Goal: Task Accomplishment & Management: Manage account settings

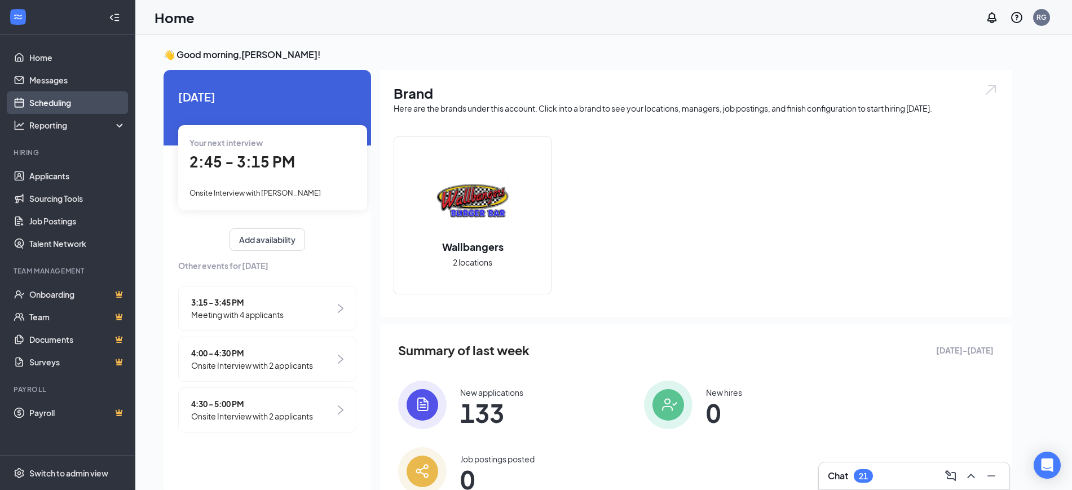
click at [61, 102] on link "Scheduling" at bounding box center [77, 102] width 96 height 23
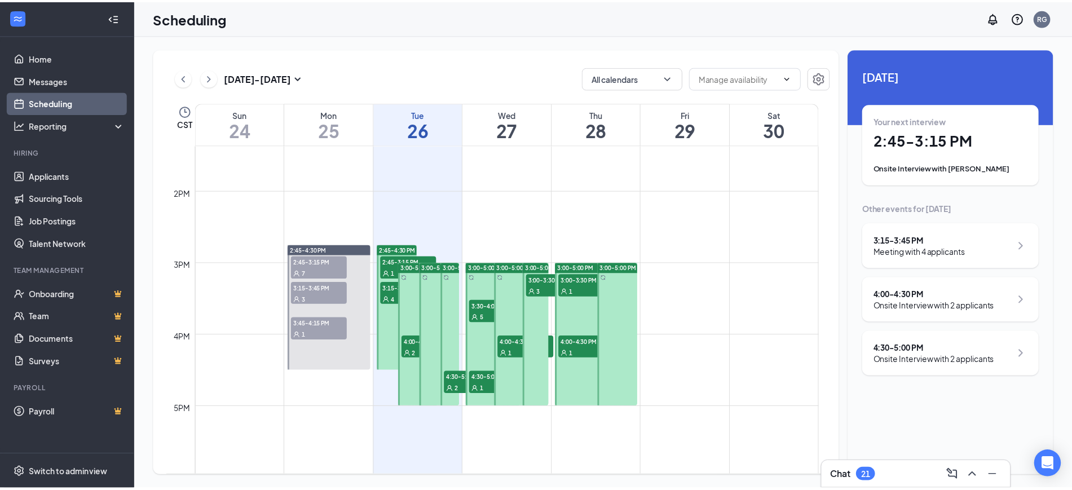
scroll to position [1048, 0]
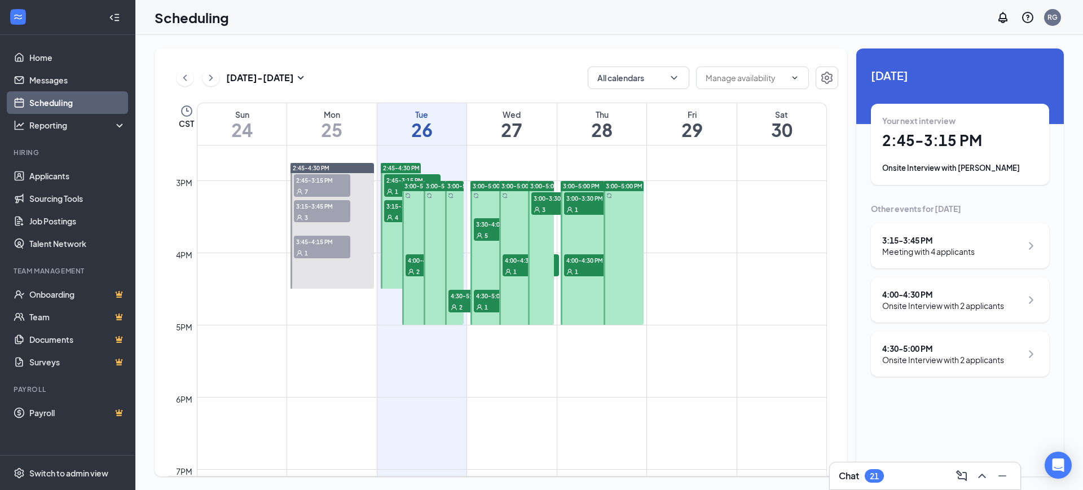
click at [397, 187] on div "1" at bounding box center [412, 191] width 56 height 11
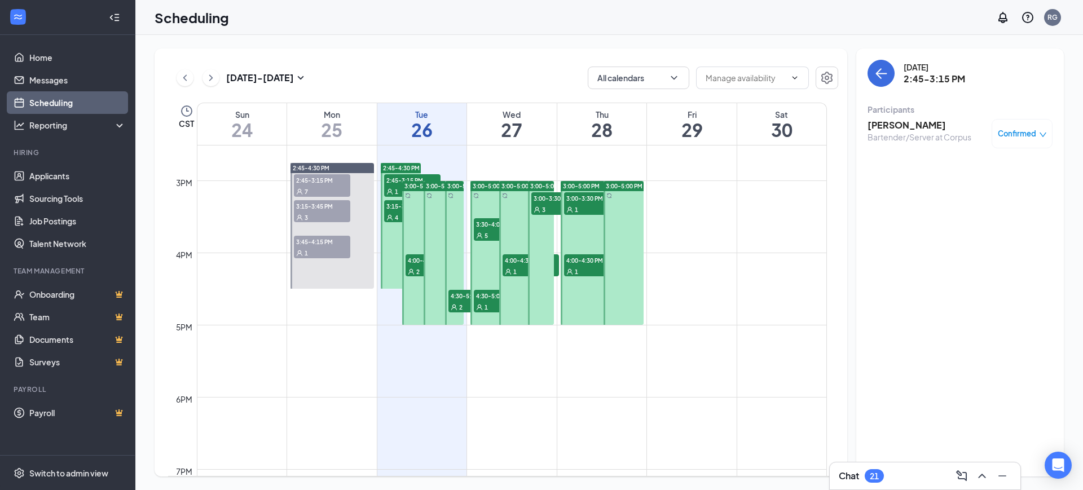
click at [396, 208] on span "3:15-3:45 PM" at bounding box center [412, 205] width 56 height 11
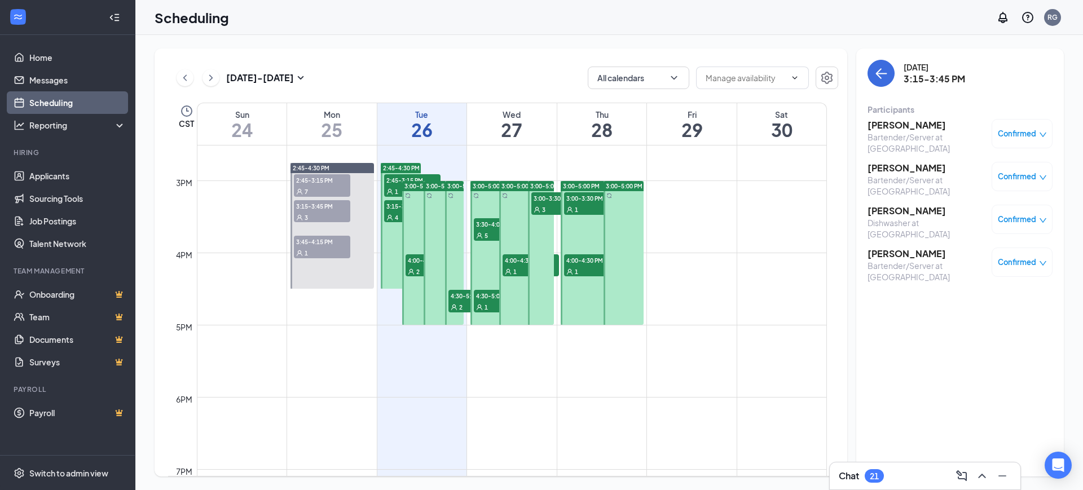
click at [386, 188] on icon "User" at bounding box center [389, 191] width 7 height 7
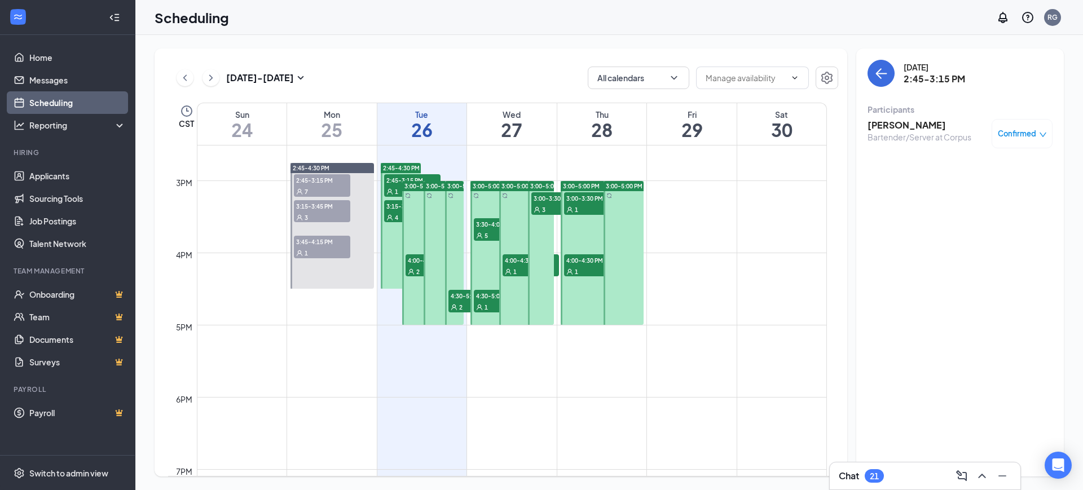
click at [390, 211] on div "4" at bounding box center [412, 216] width 56 height 11
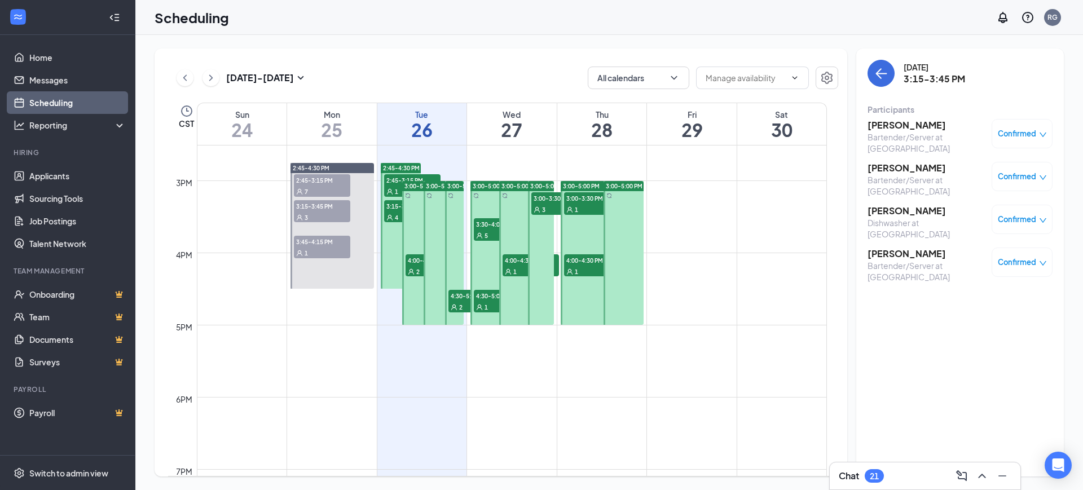
click at [420, 263] on span "4:00-4:30 PM" at bounding box center [434, 259] width 56 height 11
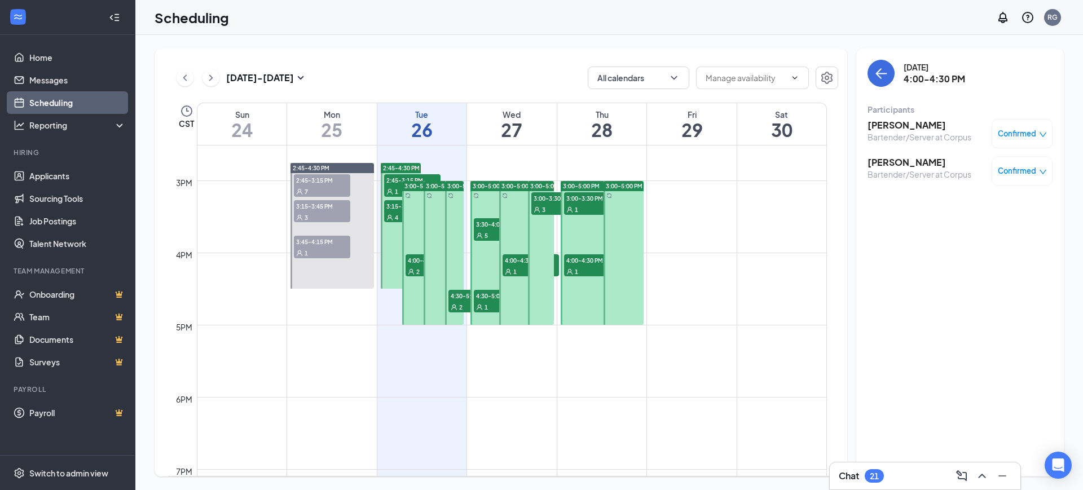
click at [453, 306] on icon "User" at bounding box center [454, 307] width 7 height 7
click at [483, 224] on span "3:30-4:00 PM" at bounding box center [502, 223] width 56 height 11
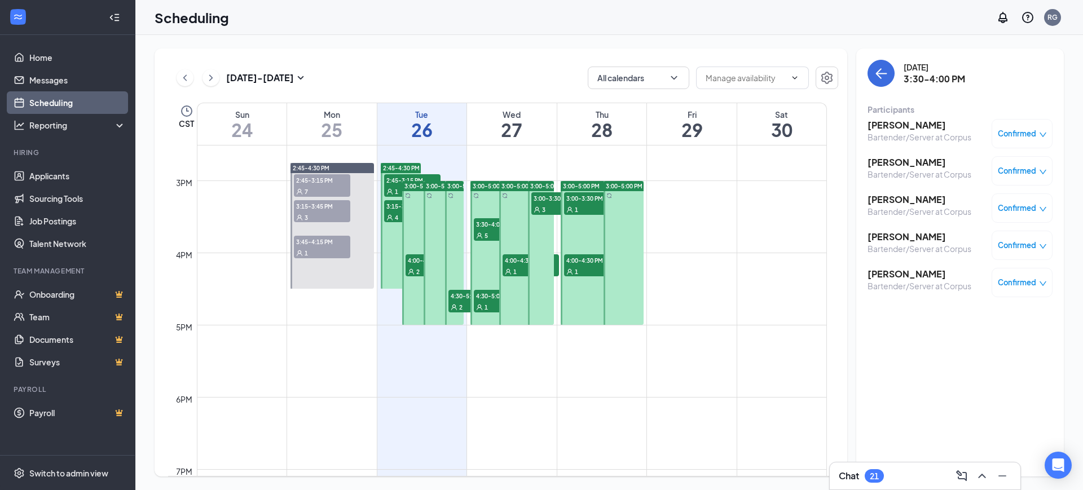
click at [509, 255] on span "4:00-4:30 PM" at bounding box center [531, 259] width 56 height 11
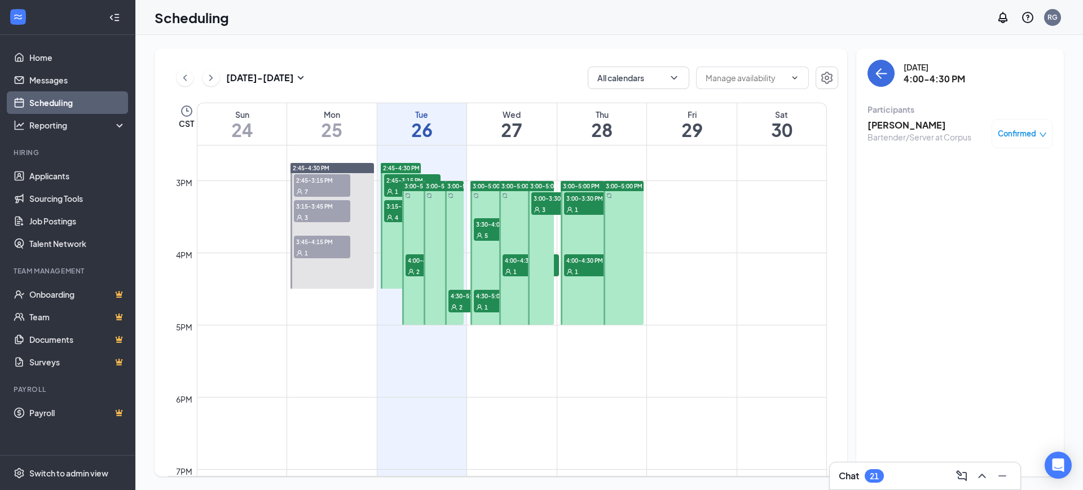
click at [479, 302] on div "1" at bounding box center [502, 306] width 56 height 11
click at [544, 215] on div at bounding box center [541, 253] width 26 height 144
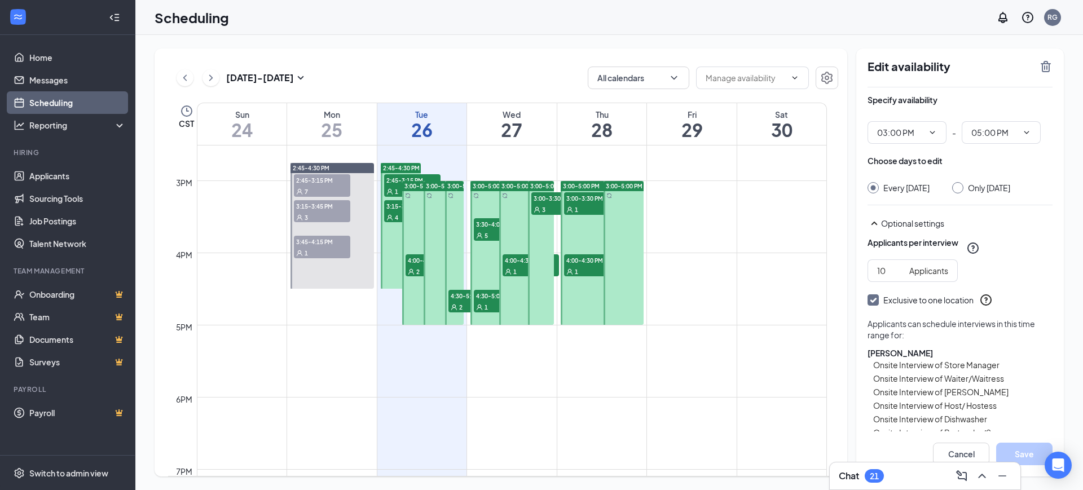
click at [535, 202] on span "3:00-3:30 PM" at bounding box center [559, 197] width 56 height 11
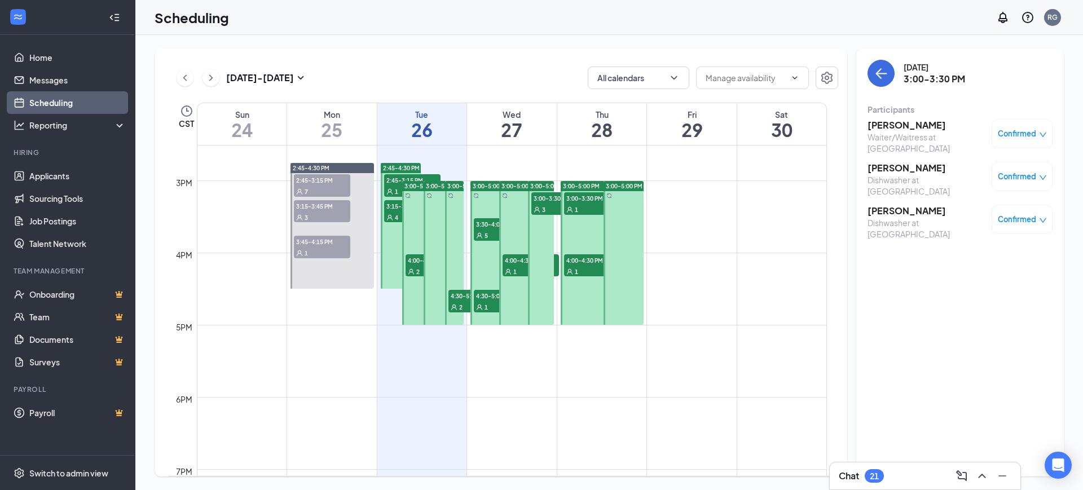
click at [581, 208] on div "1" at bounding box center [592, 209] width 56 height 11
click at [589, 267] on div "1" at bounding box center [592, 271] width 56 height 11
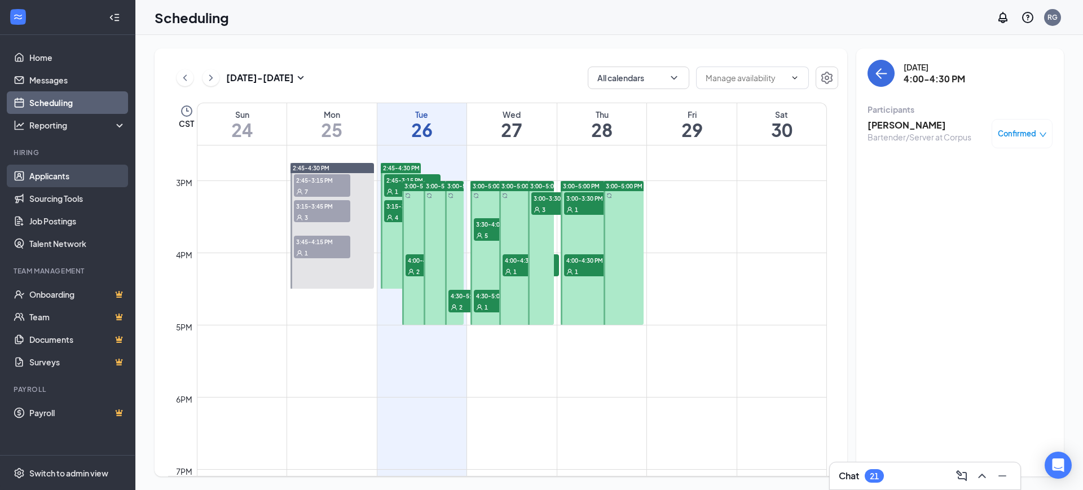
click at [97, 183] on link "Applicants" at bounding box center [77, 176] width 96 height 23
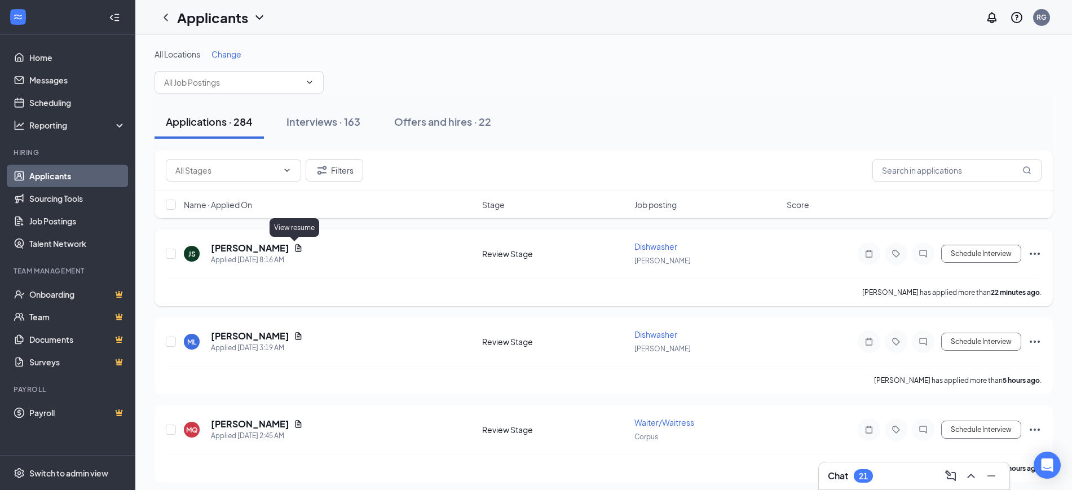
click at [296, 245] on icon "Document" at bounding box center [299, 247] width 6 height 7
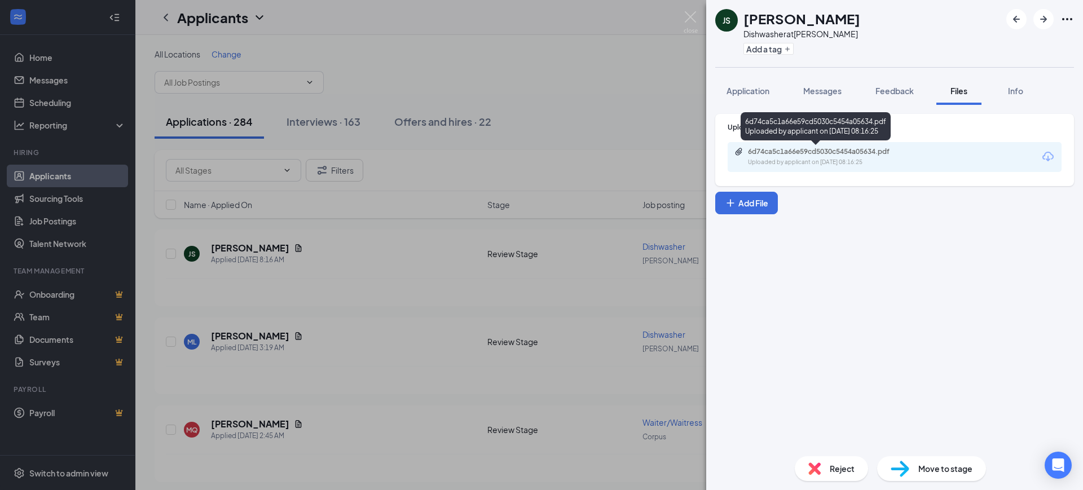
click at [798, 151] on div "6d74ca5c1a66e59cd5030c5454a05634.pdf" at bounding box center [827, 151] width 158 height 9
click at [815, 462] on img at bounding box center [814, 468] width 12 height 12
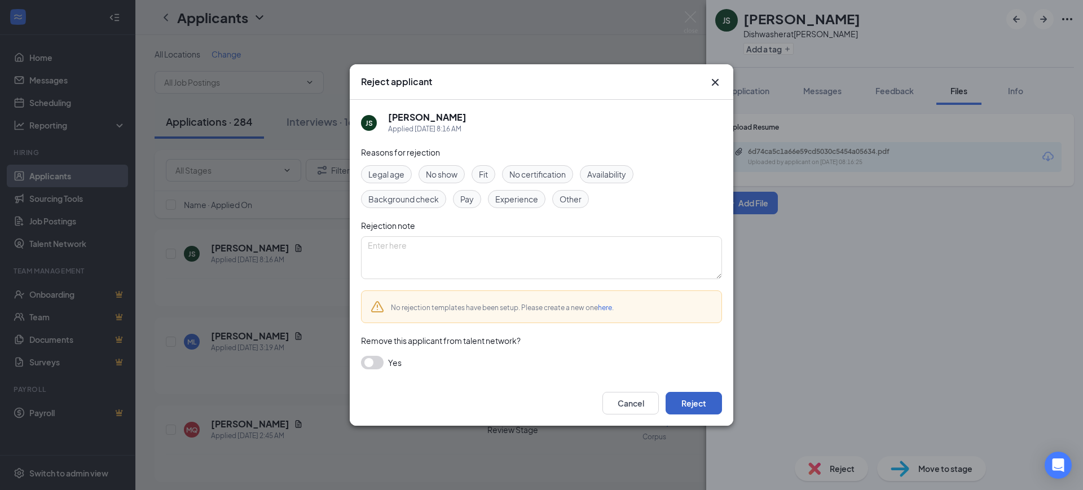
click at [701, 399] on button "Reject" at bounding box center [694, 403] width 56 height 23
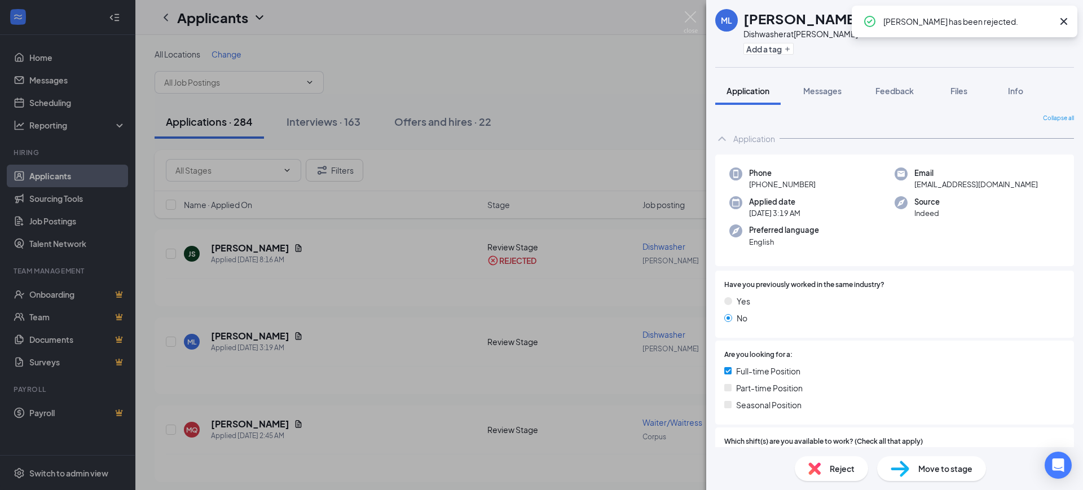
click at [836, 465] on span "Reject" at bounding box center [842, 468] width 25 height 12
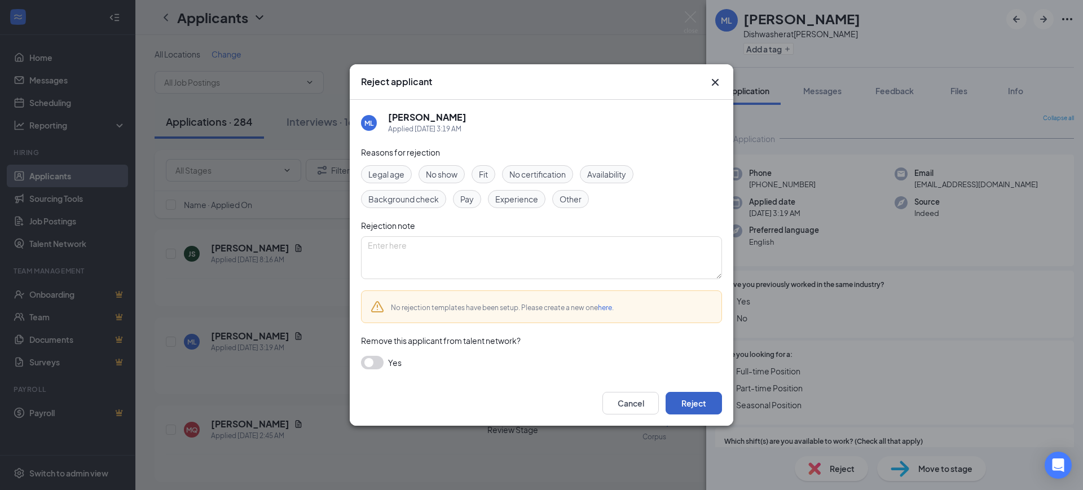
click at [692, 400] on button "Reject" at bounding box center [694, 403] width 56 height 23
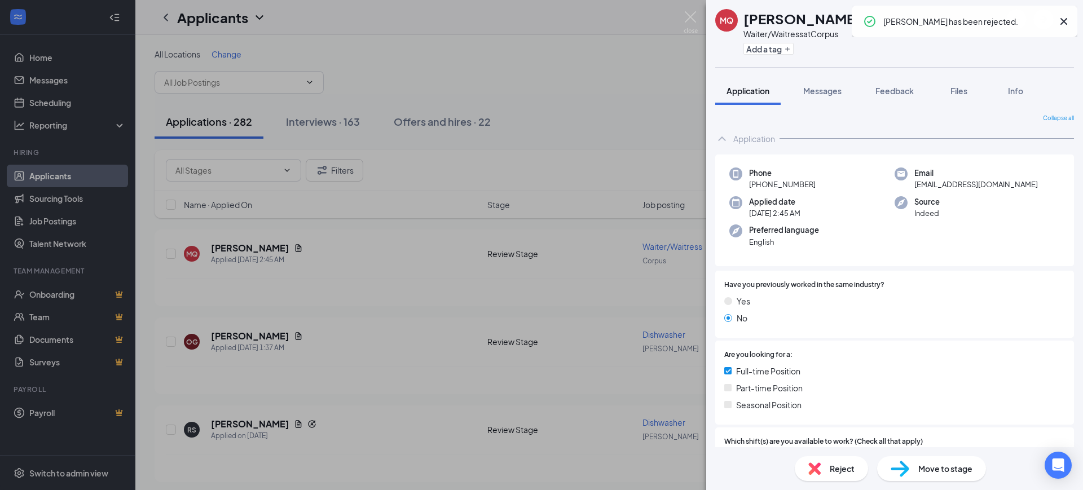
click at [552, 374] on div "MQ [PERSON_NAME] Waiter/Waitress at Corpus Add a tag Application Messages Feedb…" at bounding box center [541, 245] width 1083 height 490
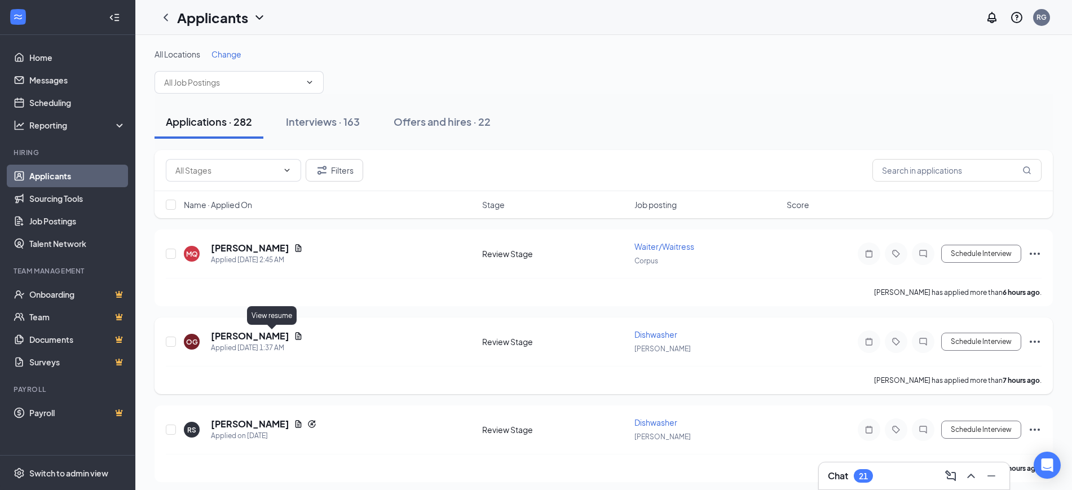
click at [294, 332] on icon "Document" at bounding box center [298, 336] width 9 height 9
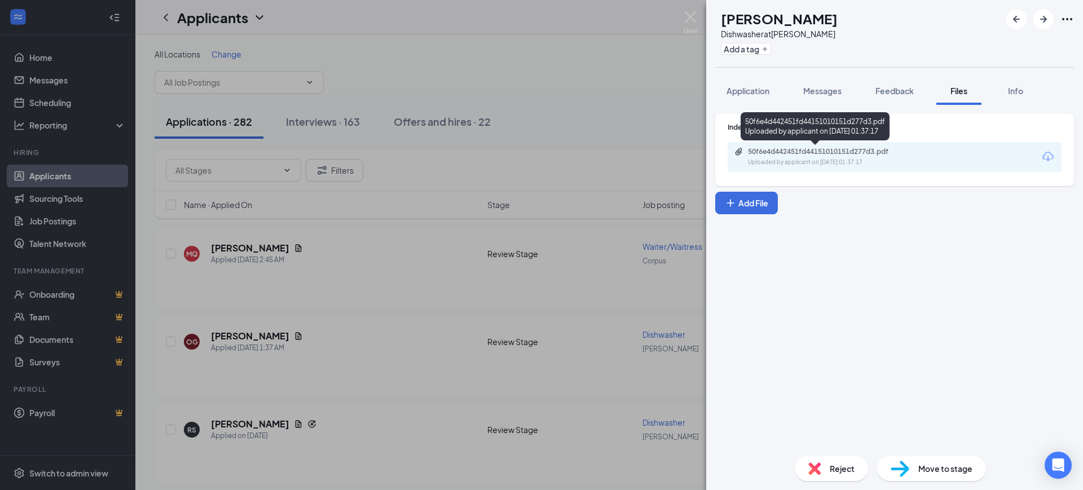
click at [876, 158] on div "Uploaded by applicant on [DATE] 01:37:17" at bounding box center [832, 162] width 169 height 9
click at [830, 470] on span "Reject" at bounding box center [842, 468] width 25 height 12
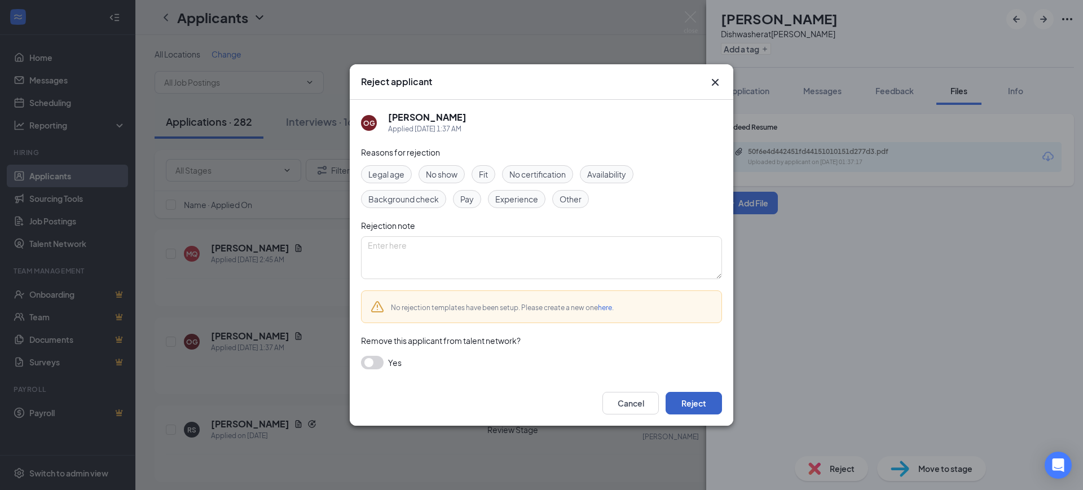
click at [700, 396] on button "Reject" at bounding box center [694, 403] width 56 height 23
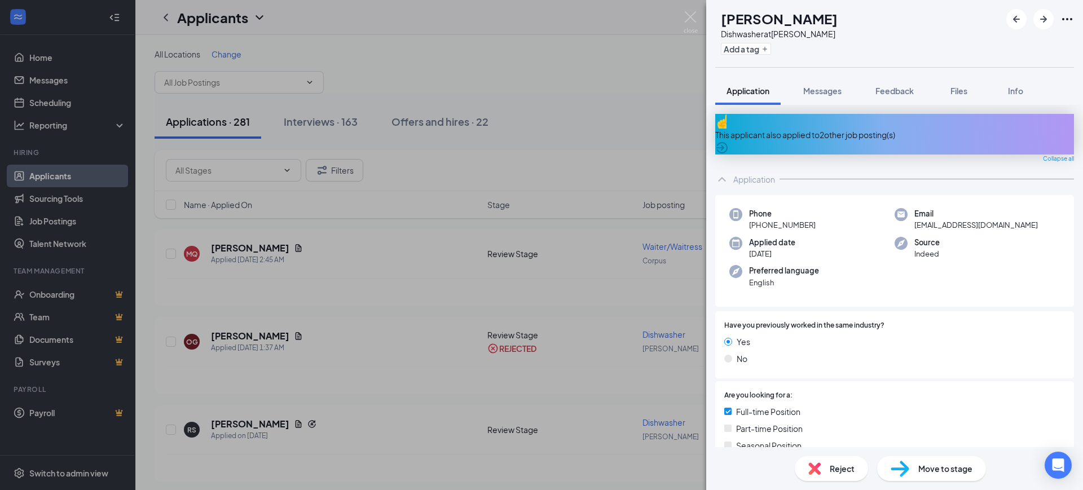
click at [835, 463] on span "Reject" at bounding box center [842, 468] width 25 height 12
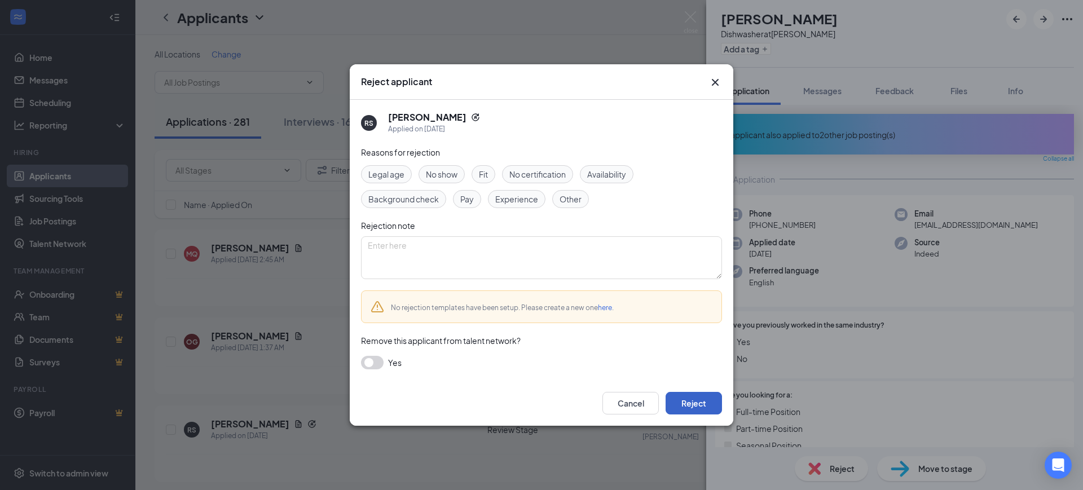
click at [718, 400] on button "Reject" at bounding box center [694, 403] width 56 height 23
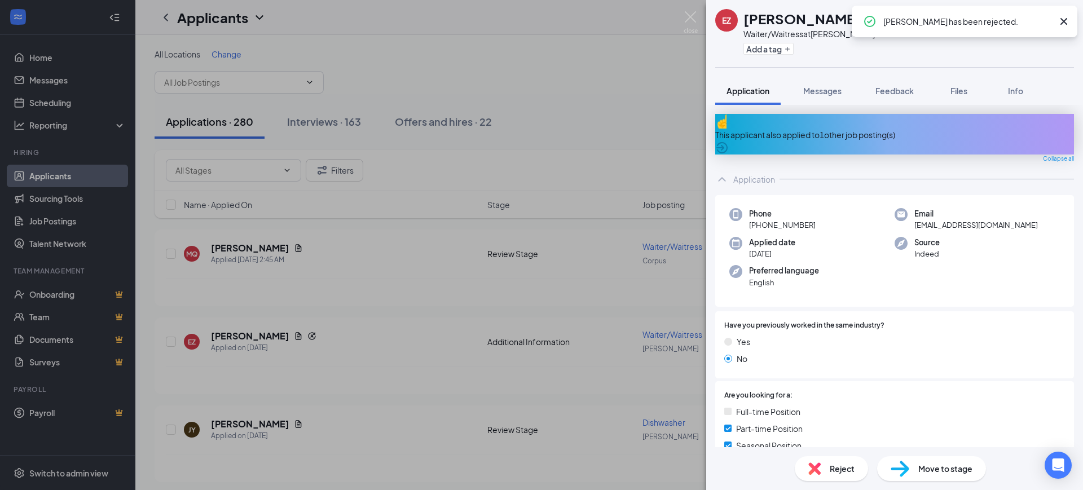
click at [603, 388] on div "EZ [PERSON_NAME]/Waitress at [PERSON_NAME] Add a tag Application Messages Feedb…" at bounding box center [541, 245] width 1083 height 490
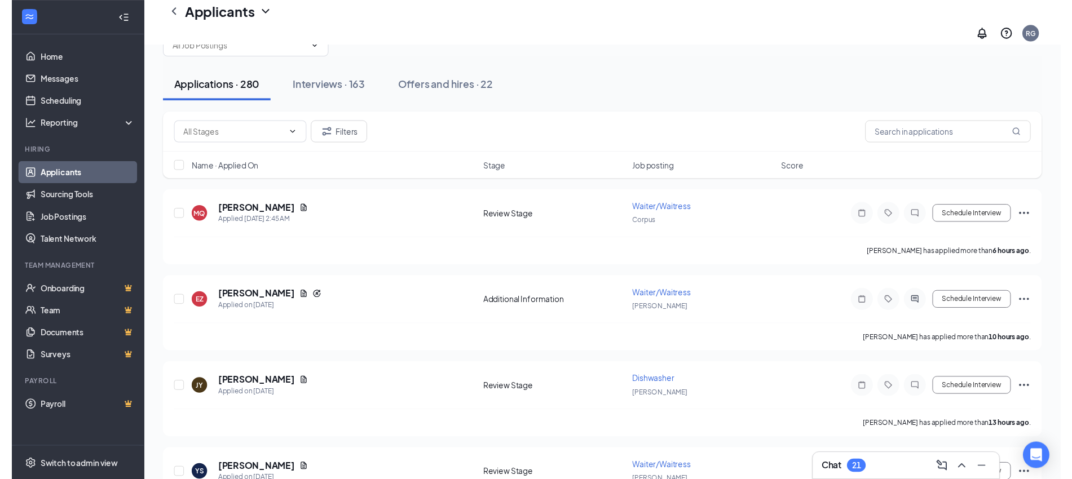
scroll to position [70, 0]
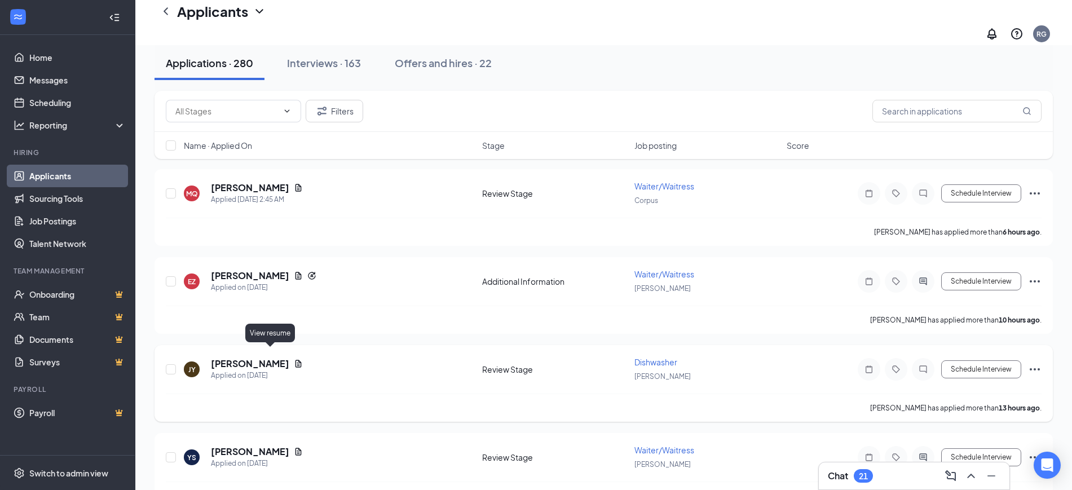
click at [296, 360] on icon "Document" at bounding box center [299, 363] width 6 height 7
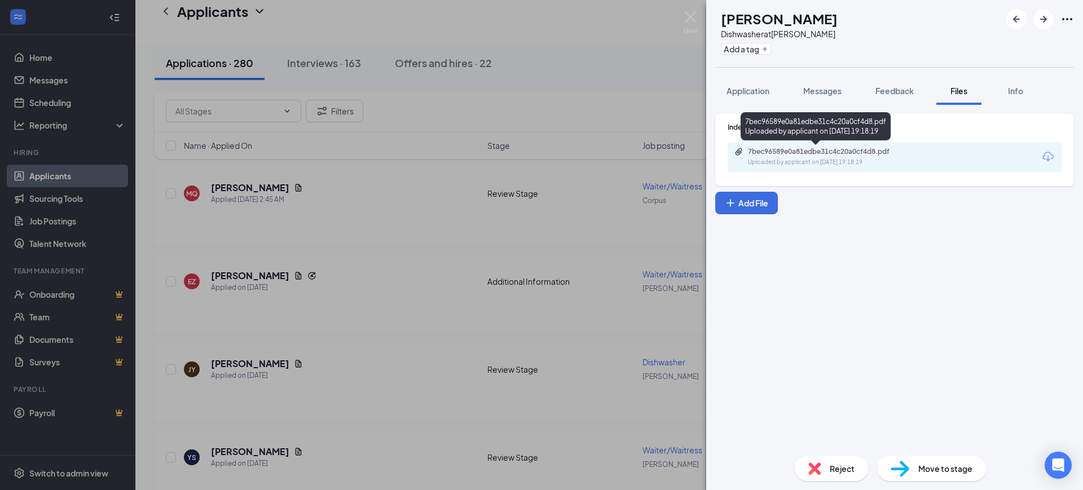
click at [770, 156] on div "7bec96589e0a81edbe31c4c20a0cf4d8.pdf" at bounding box center [827, 151] width 158 height 9
click at [819, 464] on img at bounding box center [814, 468] width 12 height 12
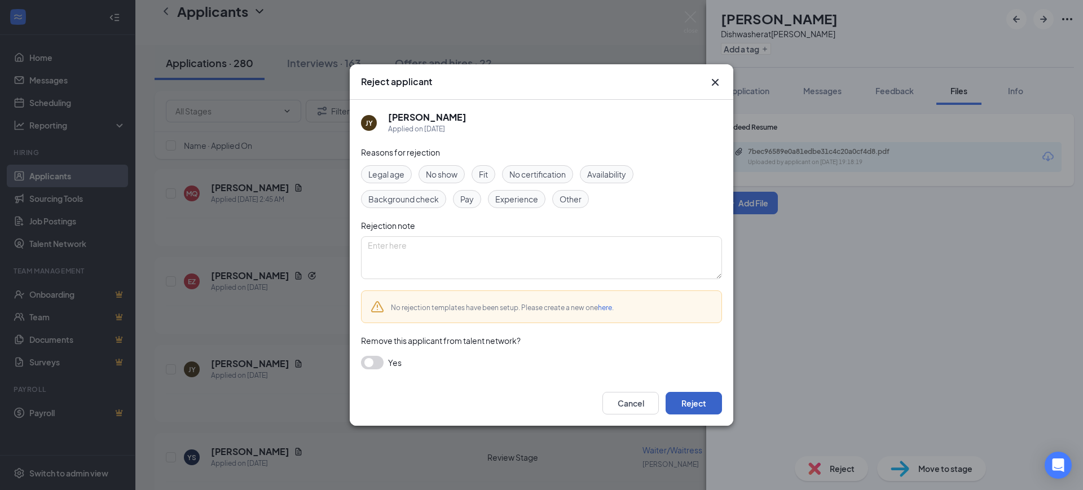
click at [689, 401] on button "Reject" at bounding box center [694, 403] width 56 height 23
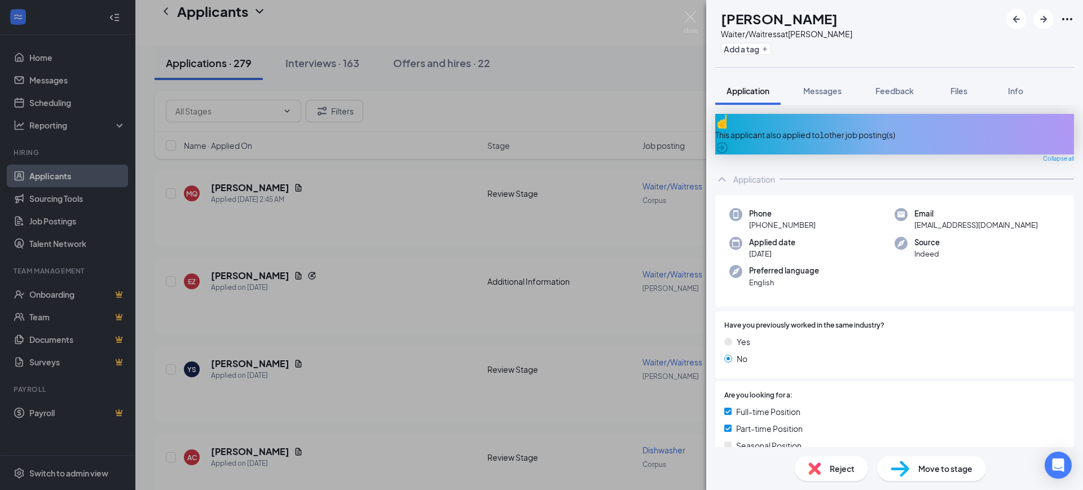
click at [534, 228] on div "YS [PERSON_NAME]/Waitress at [PERSON_NAME] Add a tag Application Messages Feedb…" at bounding box center [541, 245] width 1083 height 490
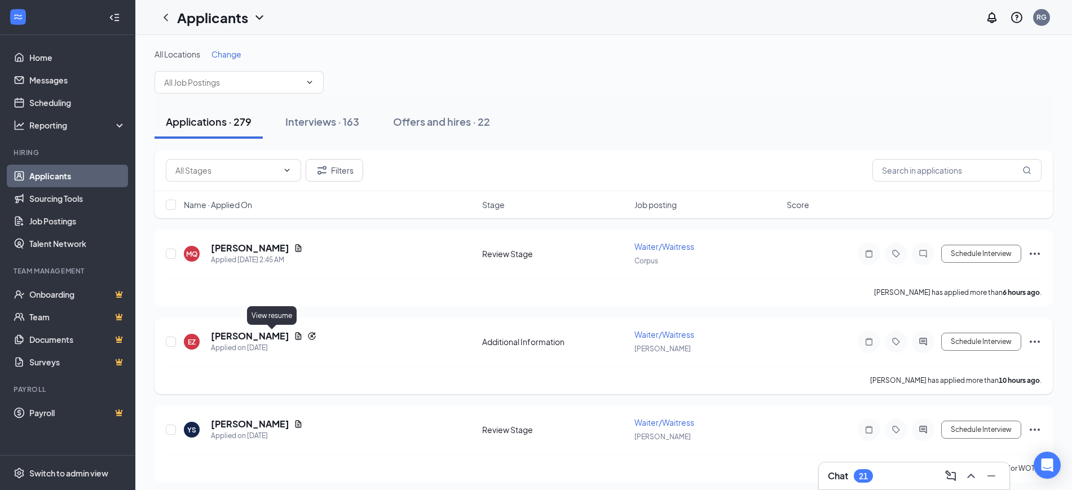
click at [296, 336] on icon "Document" at bounding box center [299, 335] width 6 height 7
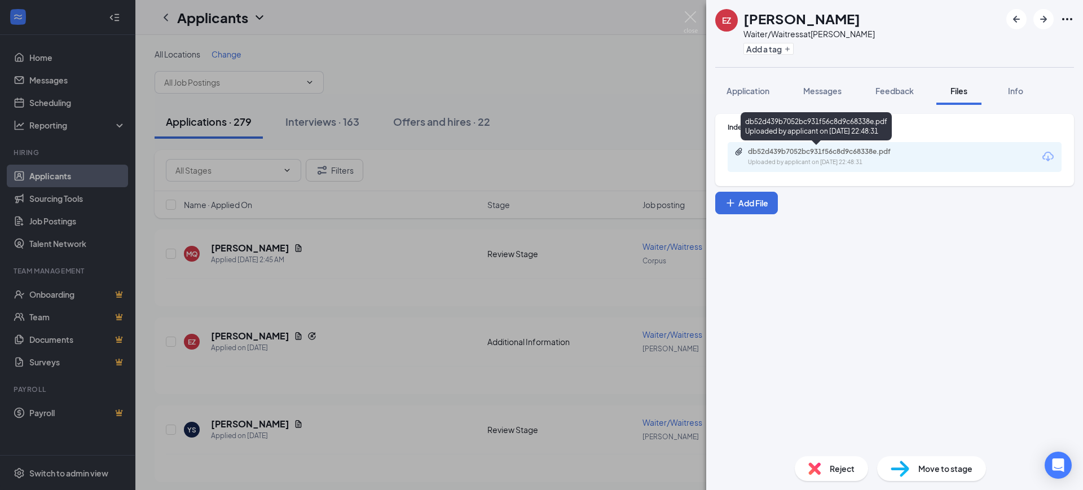
click at [858, 164] on div "Uploaded by applicant on [DATE] 22:48:31" at bounding box center [832, 162] width 169 height 9
click at [458, 313] on div "EZ [PERSON_NAME]/Waitress at [PERSON_NAME] Add a tag Application Messages Feedb…" at bounding box center [541, 245] width 1083 height 490
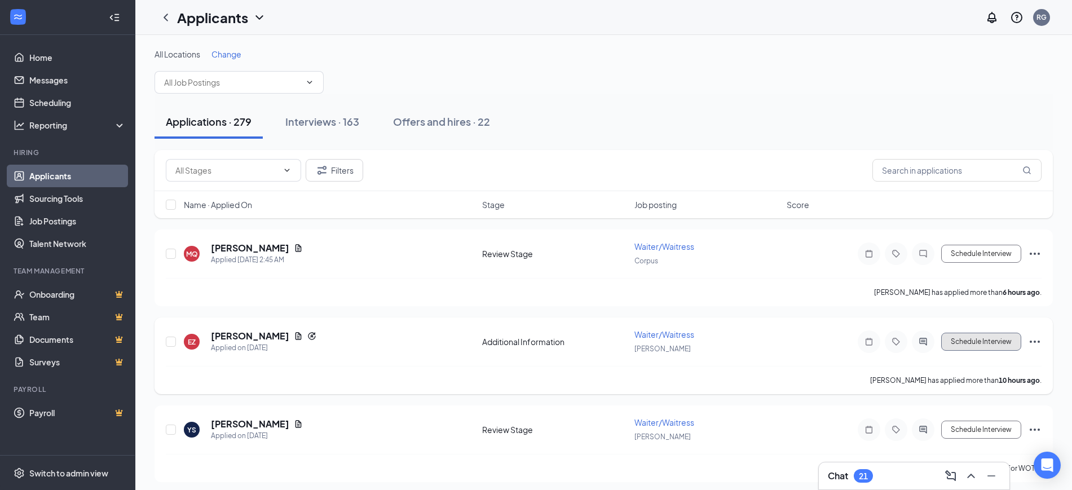
click at [955, 334] on button "Schedule Interview" at bounding box center [981, 342] width 80 height 18
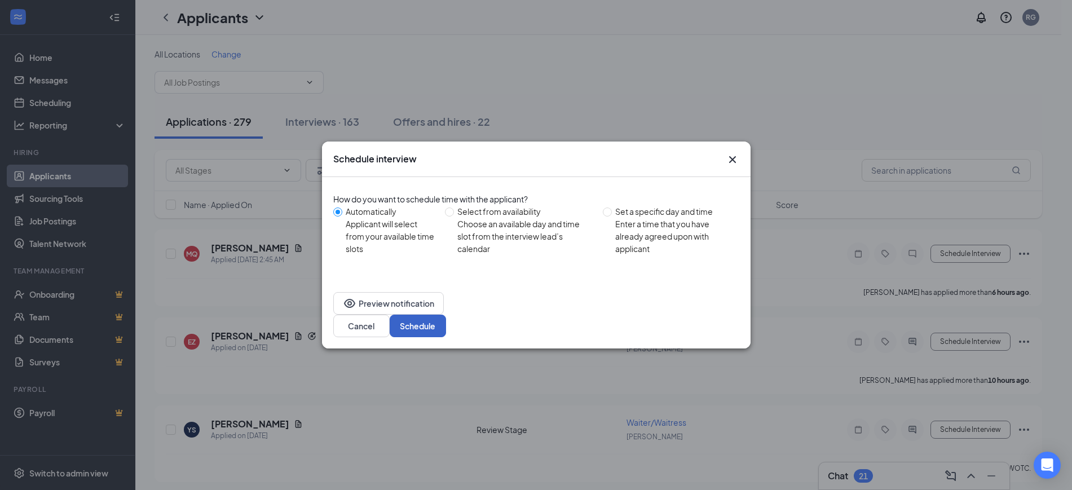
click at [446, 315] on button "Schedule" at bounding box center [418, 326] width 56 height 23
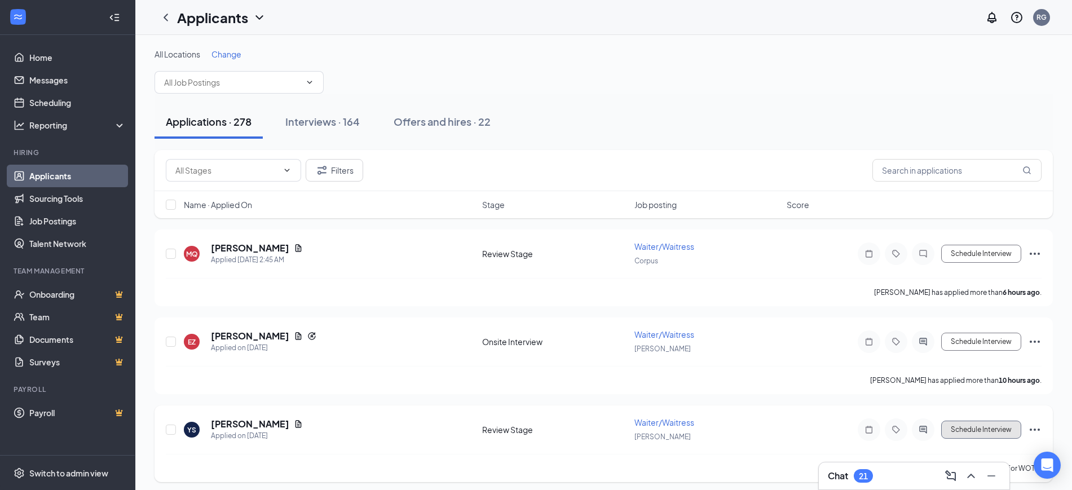
click at [960, 432] on button "Schedule Interview" at bounding box center [981, 430] width 80 height 18
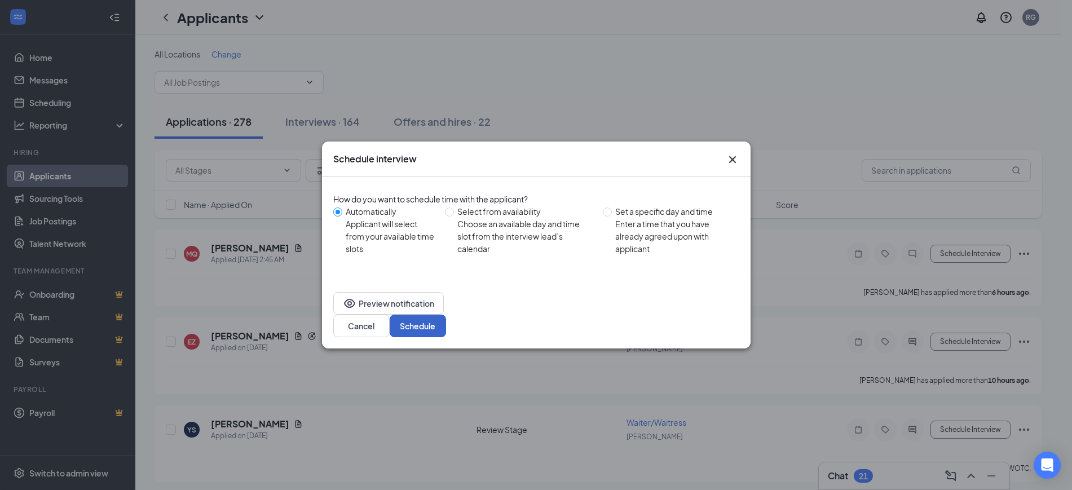
click at [446, 315] on button "Schedule" at bounding box center [418, 326] width 56 height 23
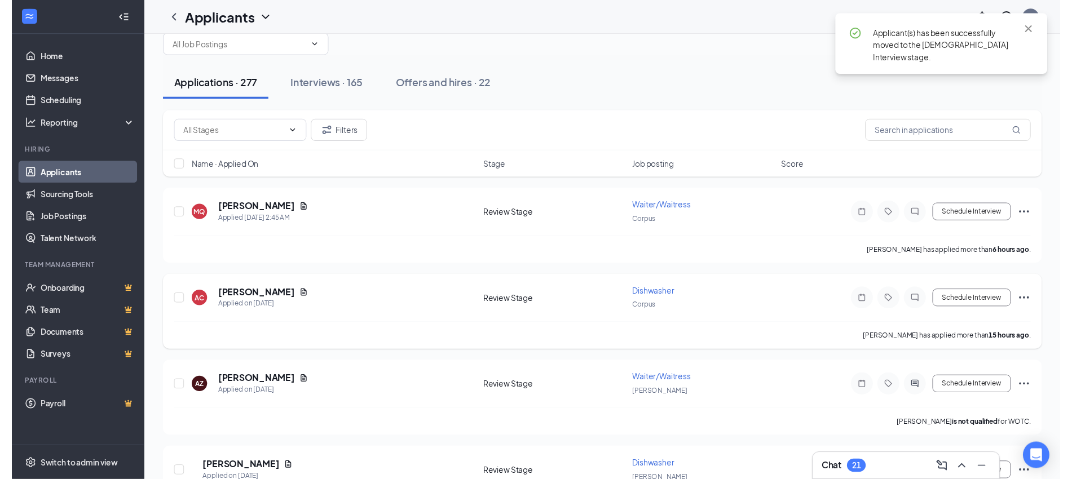
scroll to position [70, 0]
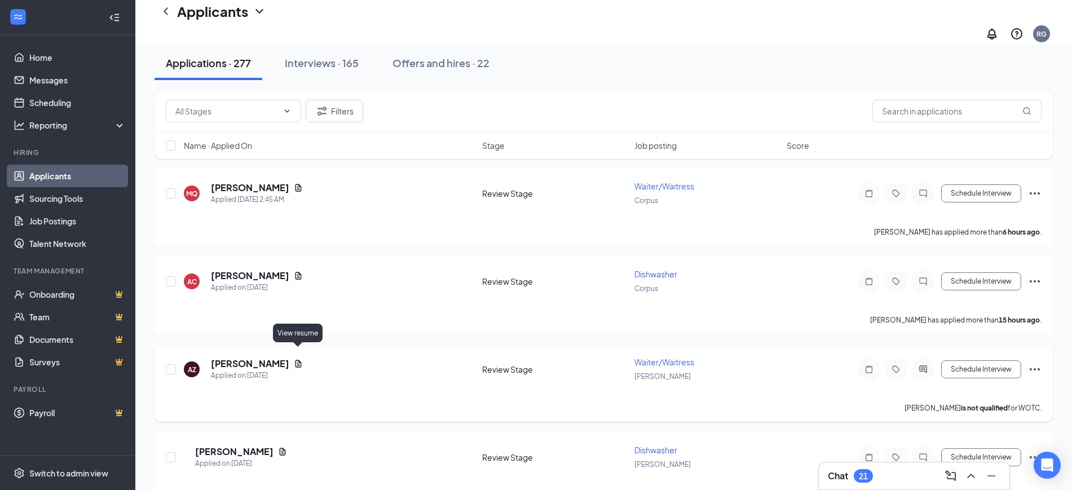
click at [299, 359] on icon "Document" at bounding box center [298, 363] width 9 height 9
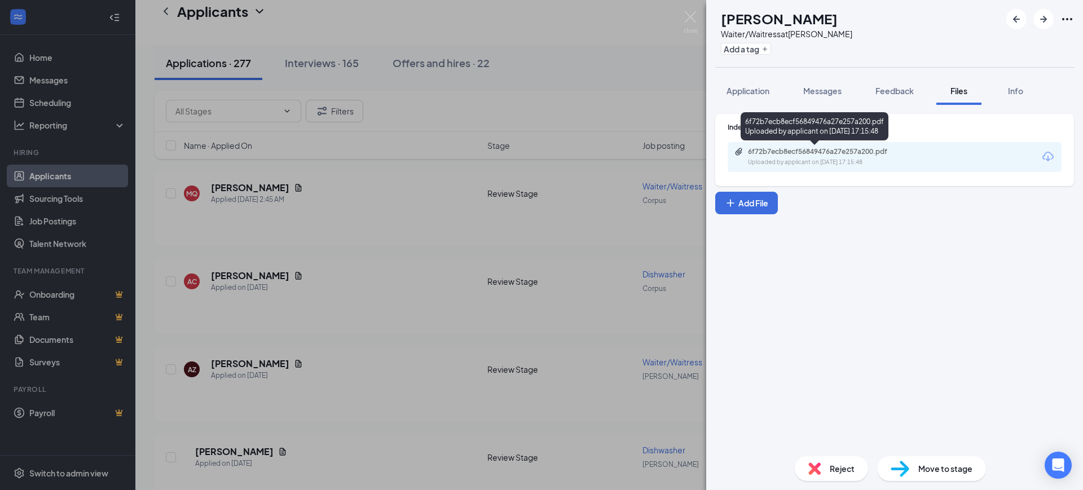
click at [807, 160] on div "Uploaded by applicant on [DATE] 17:15:48" at bounding box center [832, 162] width 169 height 9
click at [831, 469] on span "Reject" at bounding box center [842, 468] width 25 height 12
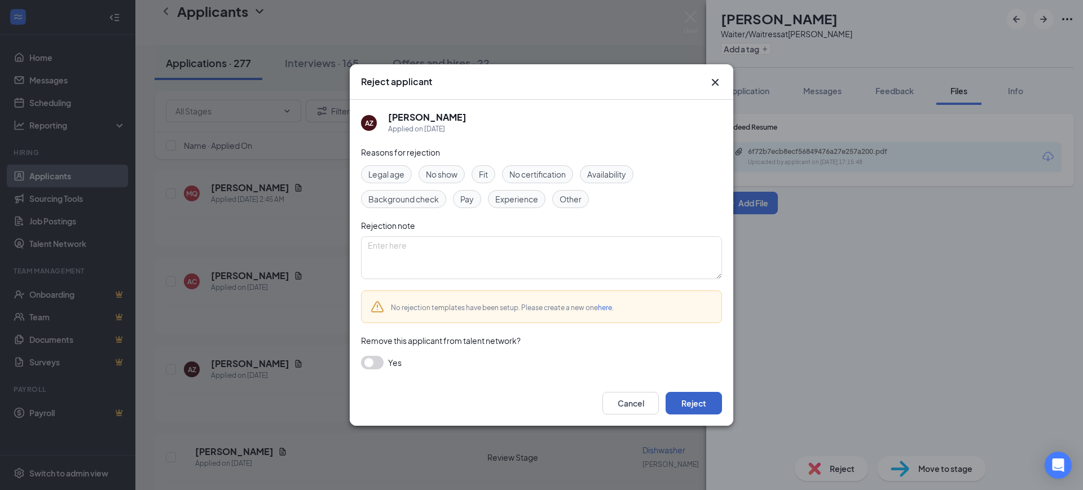
click at [701, 411] on button "Reject" at bounding box center [694, 403] width 56 height 23
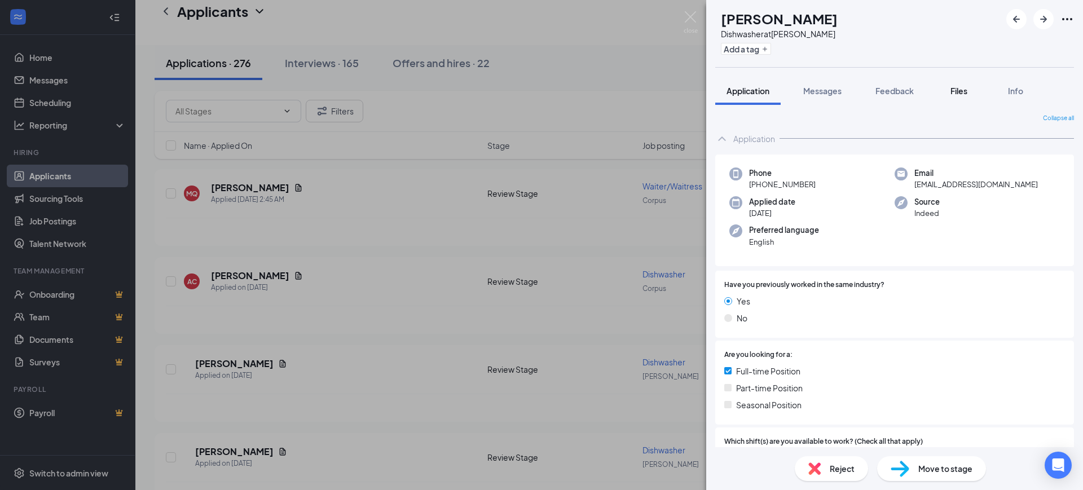
click at [957, 85] on div "Files" at bounding box center [959, 90] width 23 height 11
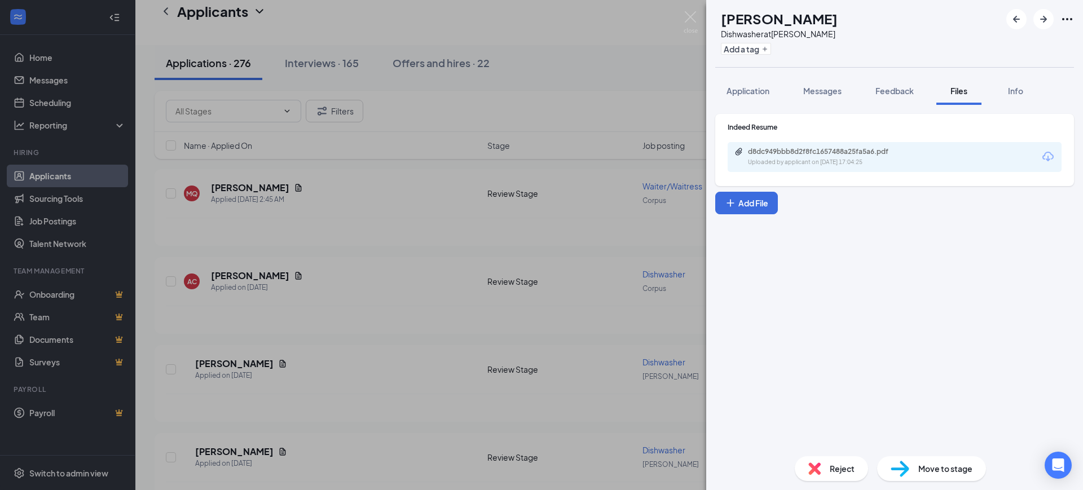
click at [876, 160] on div "Uploaded by applicant on [DATE] 17:04:25" at bounding box center [832, 162] width 169 height 9
click at [833, 457] on div "Reject" at bounding box center [831, 468] width 73 height 25
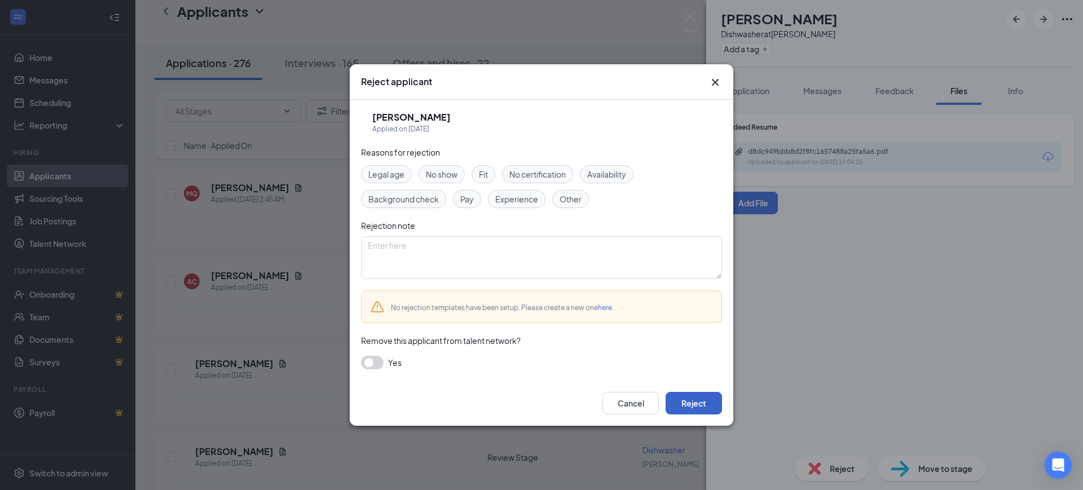
click at [718, 410] on button "Reject" at bounding box center [694, 403] width 56 height 23
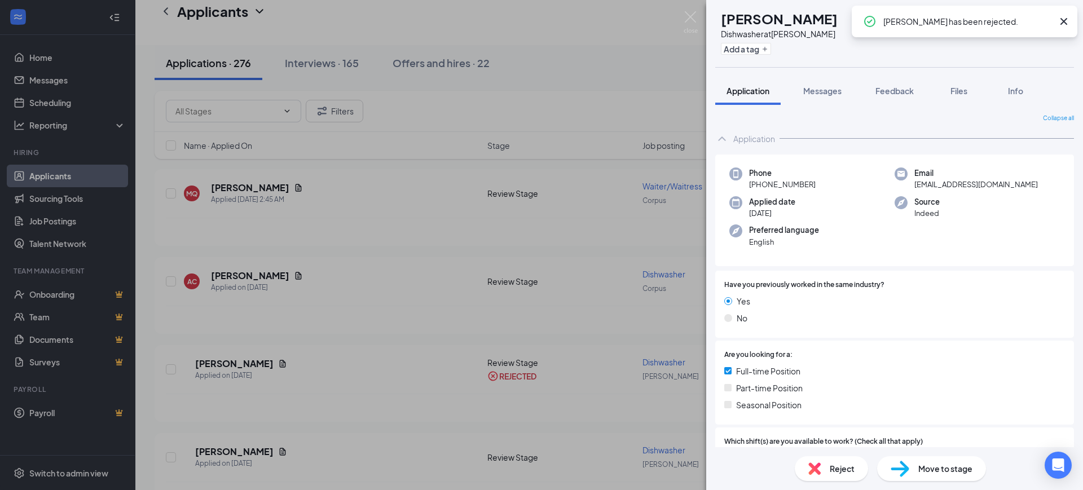
click at [836, 471] on span "Reject" at bounding box center [842, 468] width 25 height 12
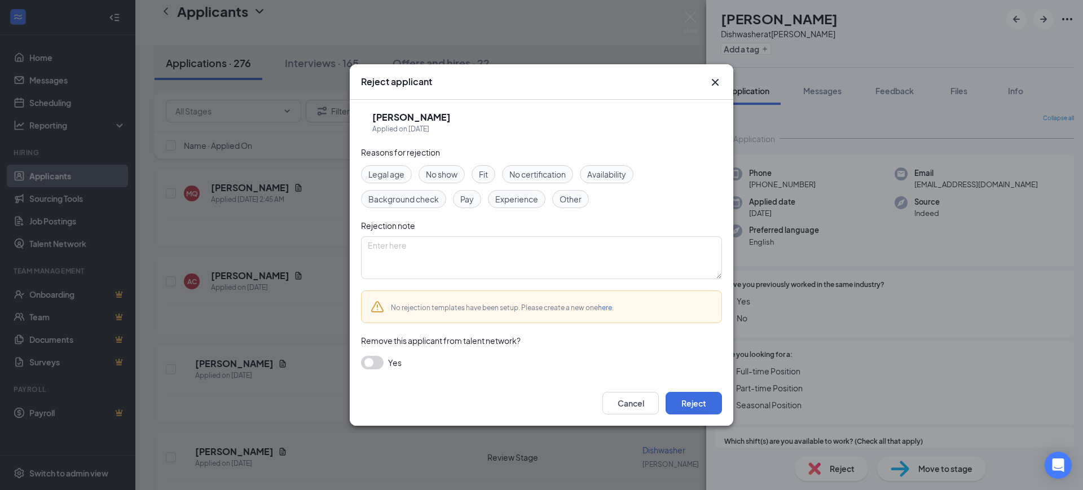
click at [721, 415] on div "Cancel Reject" at bounding box center [542, 403] width 384 height 45
click at [689, 396] on button "Reject" at bounding box center [694, 403] width 56 height 23
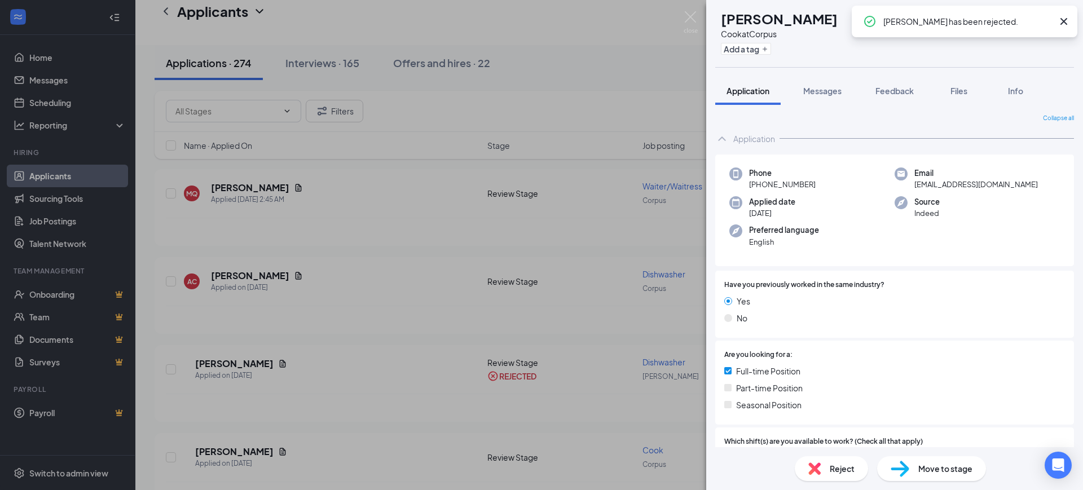
click at [506, 244] on div "MC [PERSON_NAME] at Corpus Add a tag Application Messages Feedback Files Info C…" at bounding box center [541, 245] width 1083 height 490
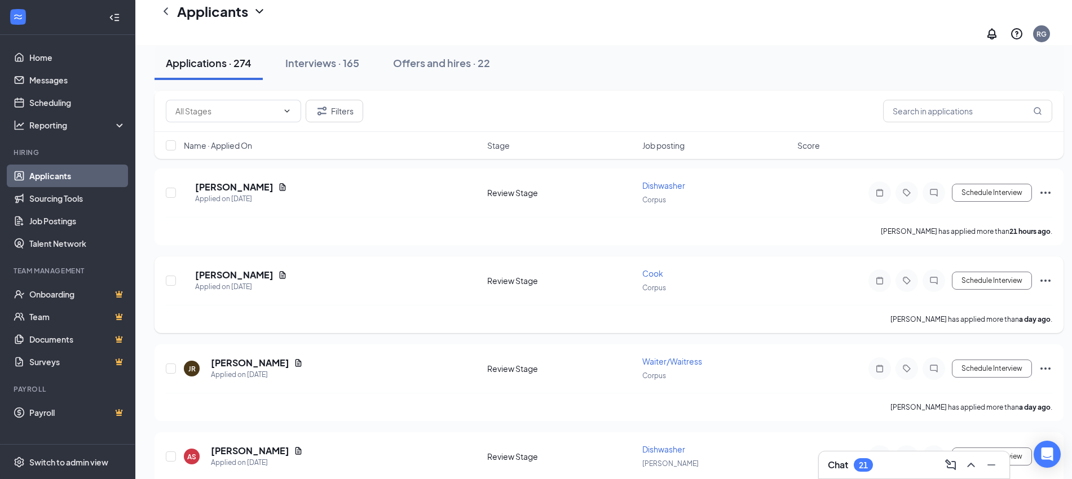
scroll to position [564, 0]
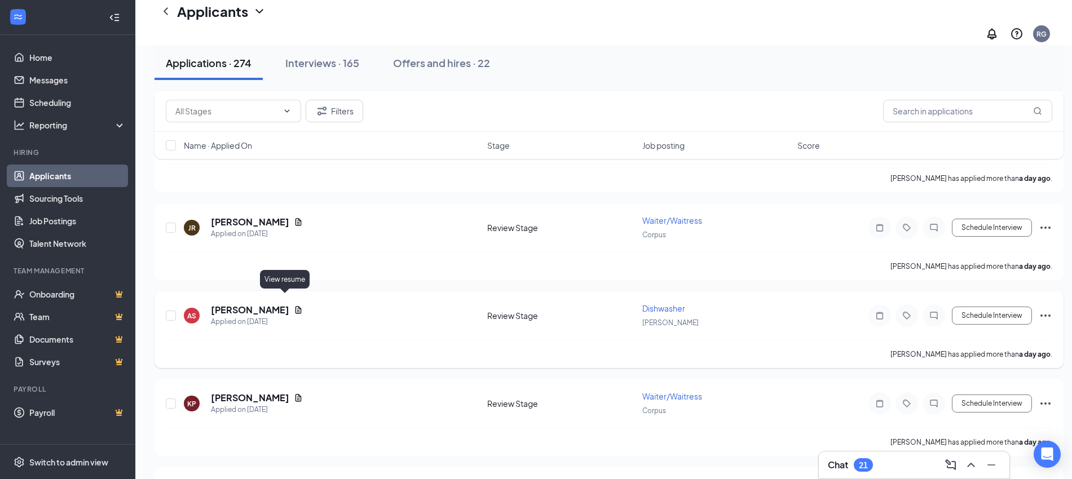
click at [296, 306] on icon "Document" at bounding box center [299, 309] width 6 height 7
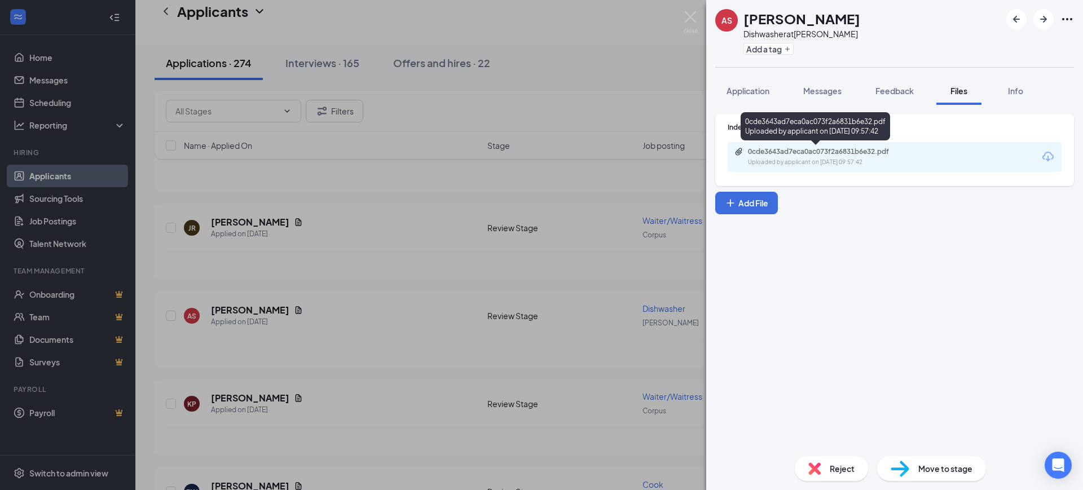
click at [789, 151] on div "0cde3643ad7eca0ac073f2a6831b6e32.pdf" at bounding box center [827, 151] width 158 height 9
click at [585, 298] on div "AS [PERSON_NAME] Dishwasher at [PERSON_NAME] Add a tag Application Messages Fee…" at bounding box center [541, 245] width 1083 height 490
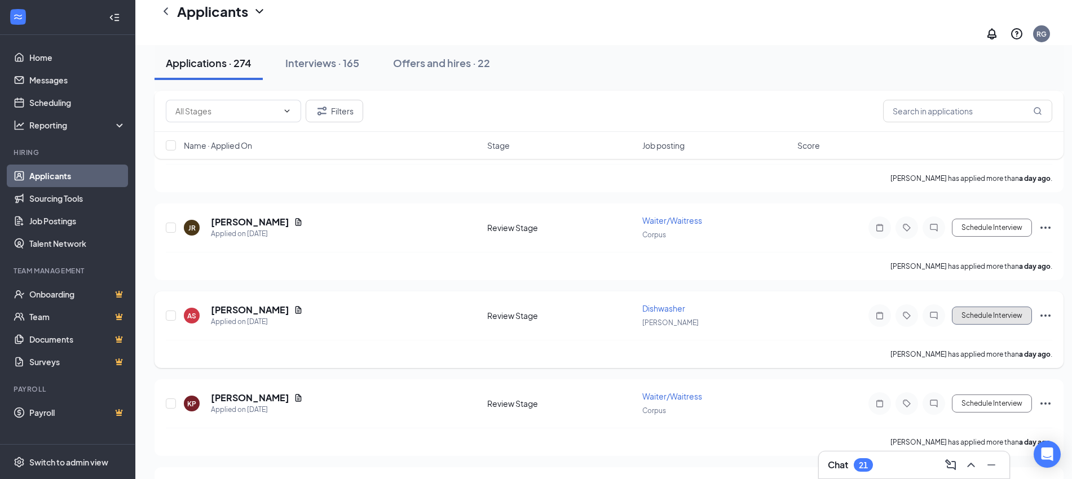
click at [966, 308] on button "Schedule Interview" at bounding box center [992, 316] width 80 height 18
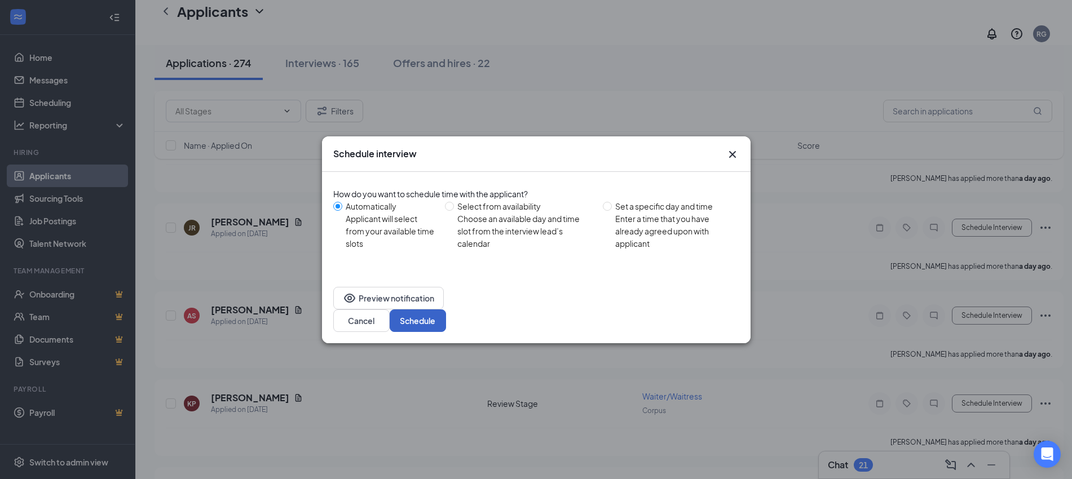
click at [446, 310] on button "Schedule" at bounding box center [418, 321] width 56 height 23
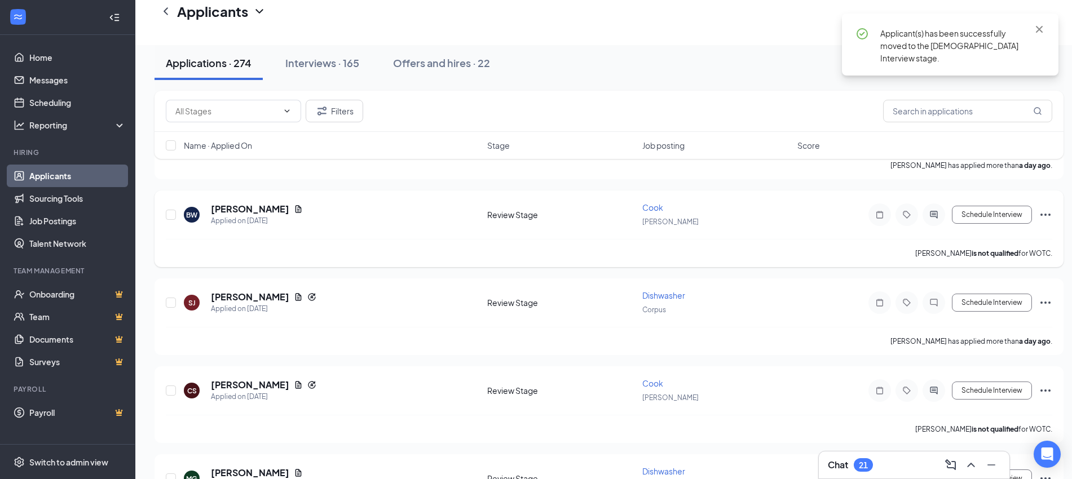
scroll to position [846, 0]
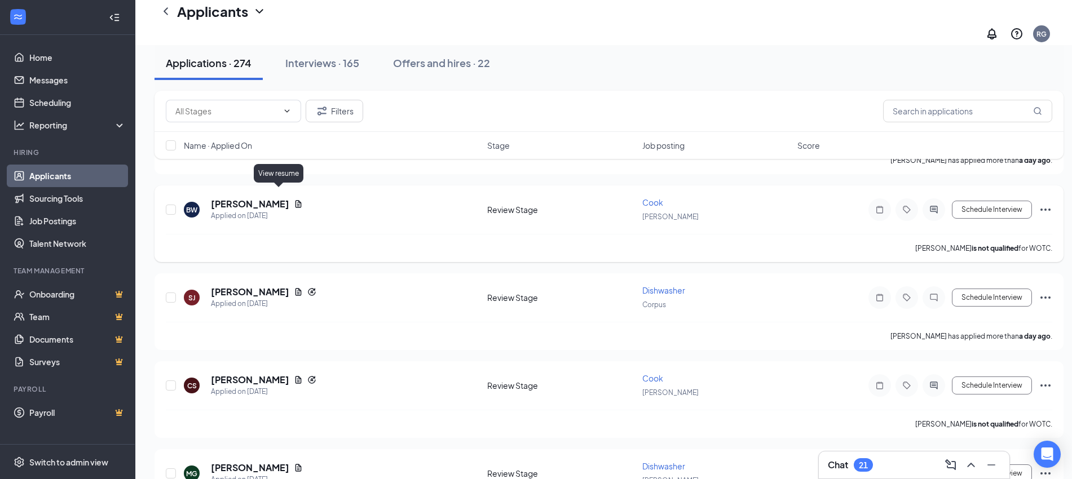
click at [296, 200] on icon "Document" at bounding box center [299, 203] width 6 height 7
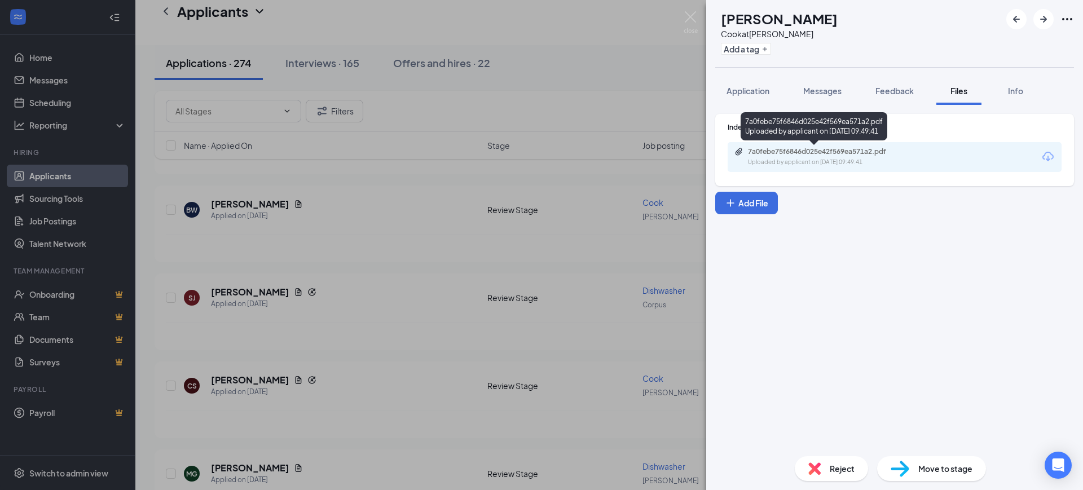
click at [907, 160] on div "Uploaded by applicant on [DATE] 09:49:41" at bounding box center [832, 162] width 169 height 9
click at [491, 348] on div "BW [PERSON_NAME] at [PERSON_NAME] Add a tag Application Messages Feedback Files…" at bounding box center [541, 245] width 1083 height 490
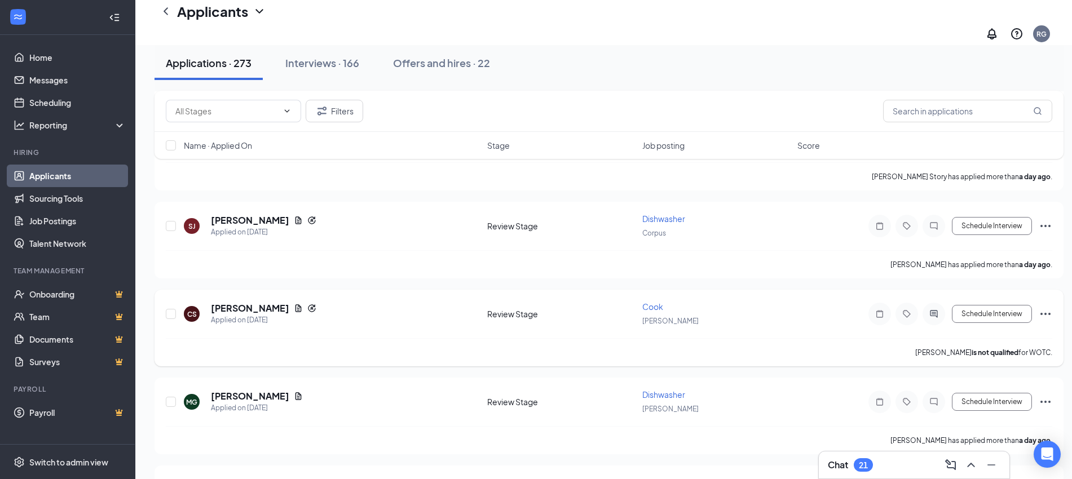
scroll to position [987, 0]
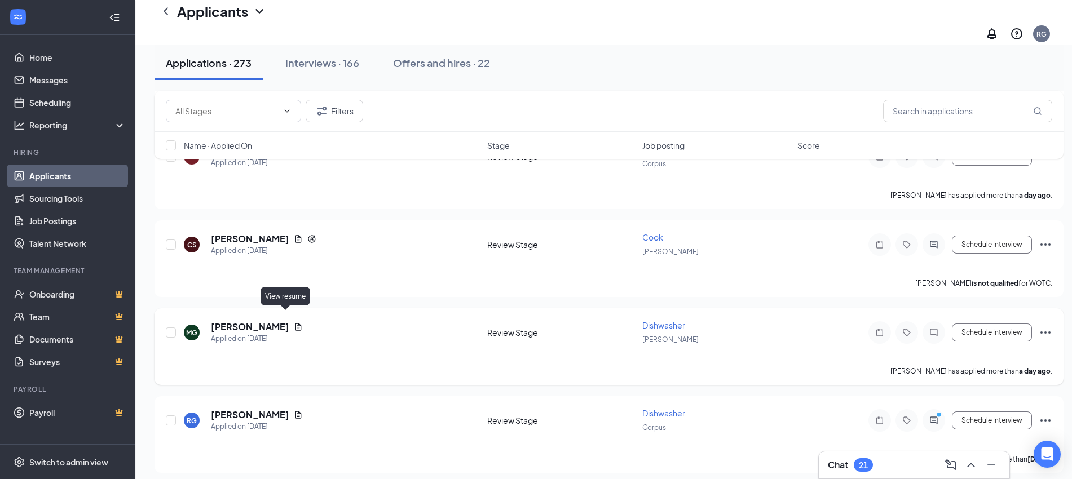
click at [296, 323] on icon "Document" at bounding box center [299, 326] width 6 height 7
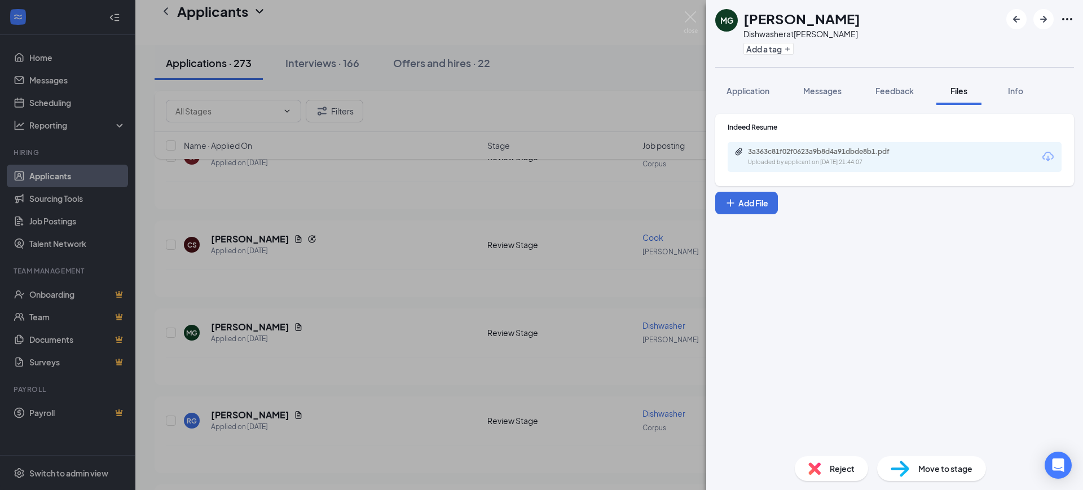
click at [328, 312] on div "MG [PERSON_NAME] Dishwasher at [PERSON_NAME] Add a tag Application Messages Fee…" at bounding box center [541, 245] width 1083 height 490
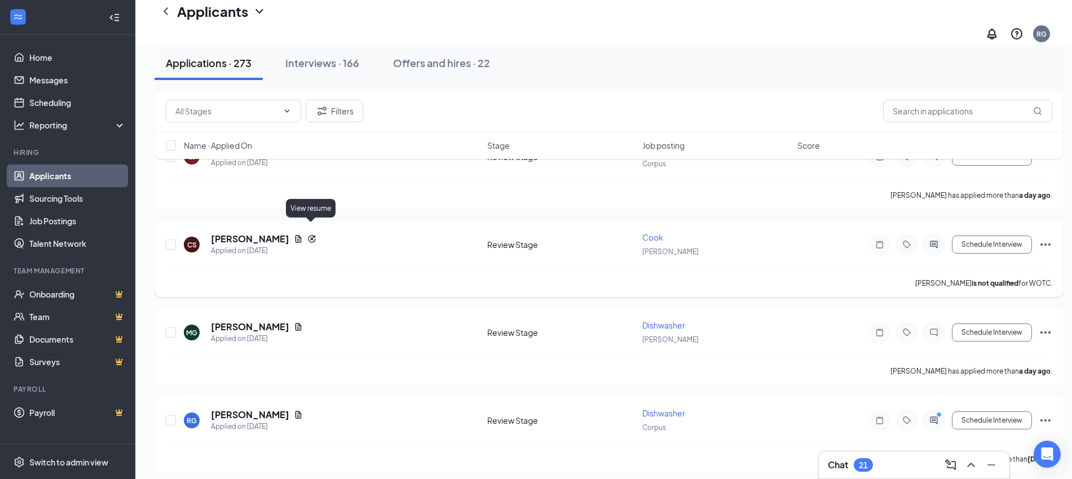
click at [303, 235] on icon "Document" at bounding box center [298, 239] width 9 height 9
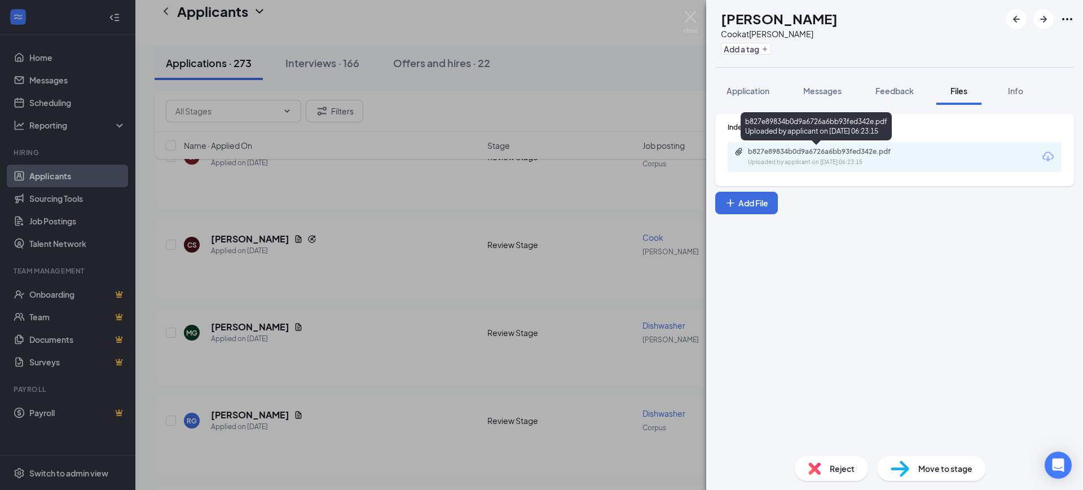
click at [827, 155] on div "b827e89834b0d9a6726a6bb93fed342e.pdf" at bounding box center [827, 151] width 158 height 9
click at [451, 364] on div "CS [PERSON_NAME] at [PERSON_NAME] Add a tag Application Messages Feedback Files…" at bounding box center [541, 245] width 1083 height 490
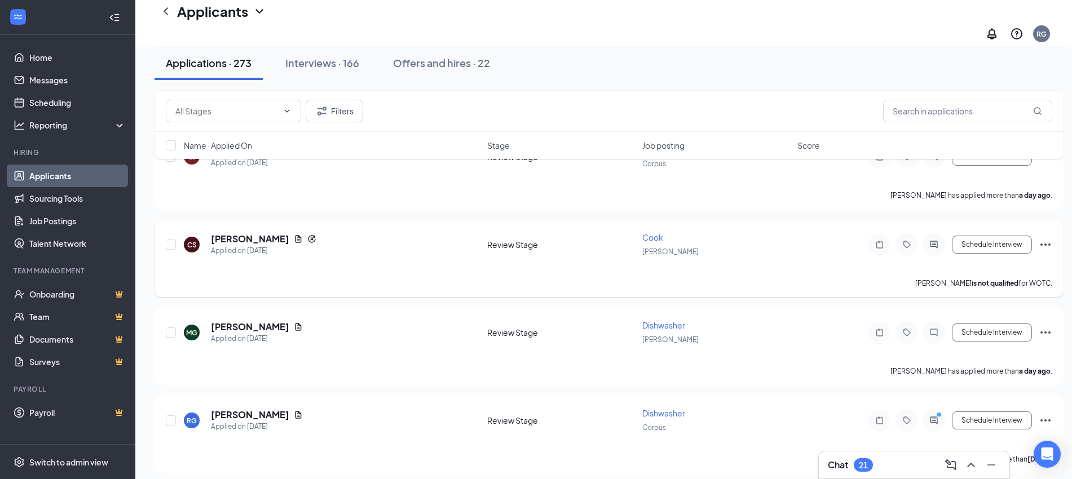
click at [1048, 238] on icon "Ellipses" at bounding box center [1046, 245] width 14 height 14
click at [1006, 236] on button "Schedule Interview" at bounding box center [992, 245] width 80 height 18
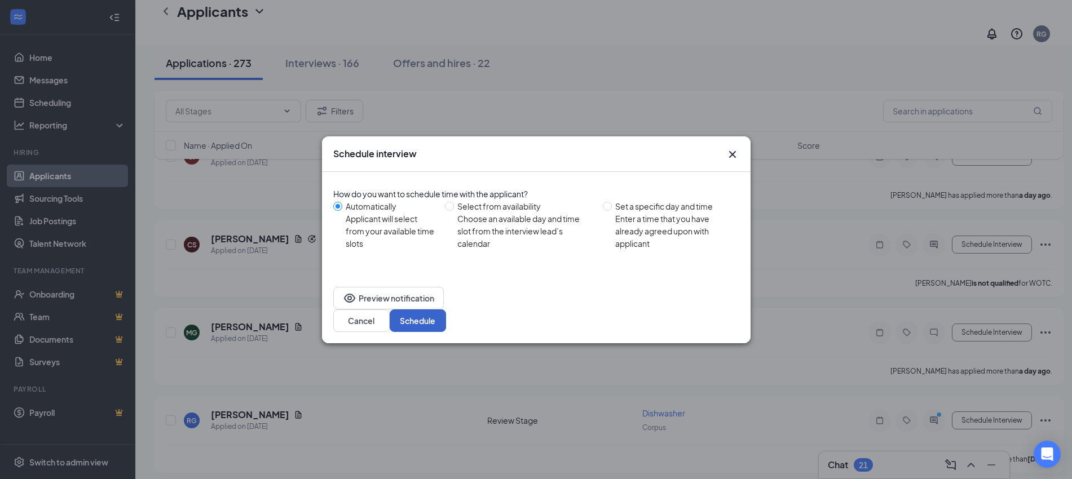
click at [446, 310] on button "Schedule" at bounding box center [418, 321] width 56 height 23
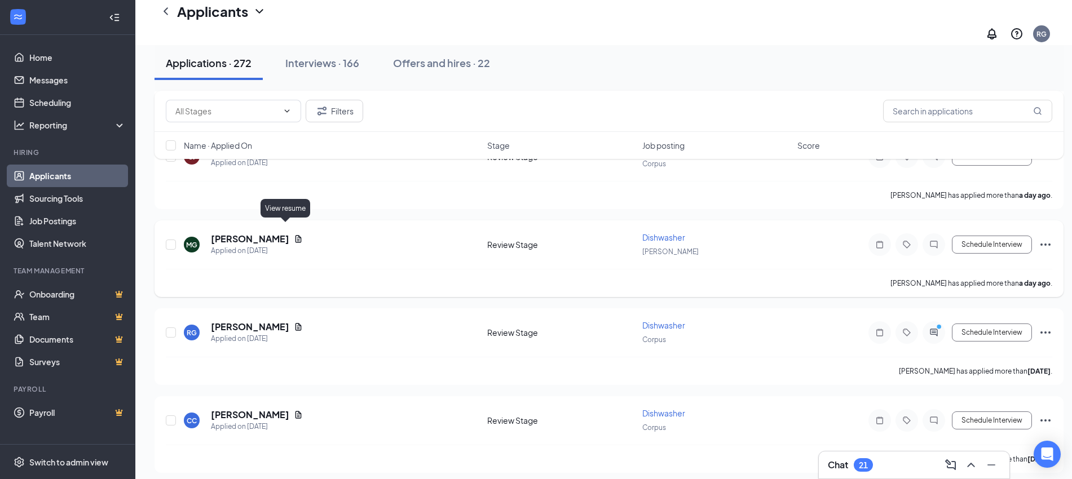
click at [296, 235] on icon "Document" at bounding box center [299, 238] width 6 height 7
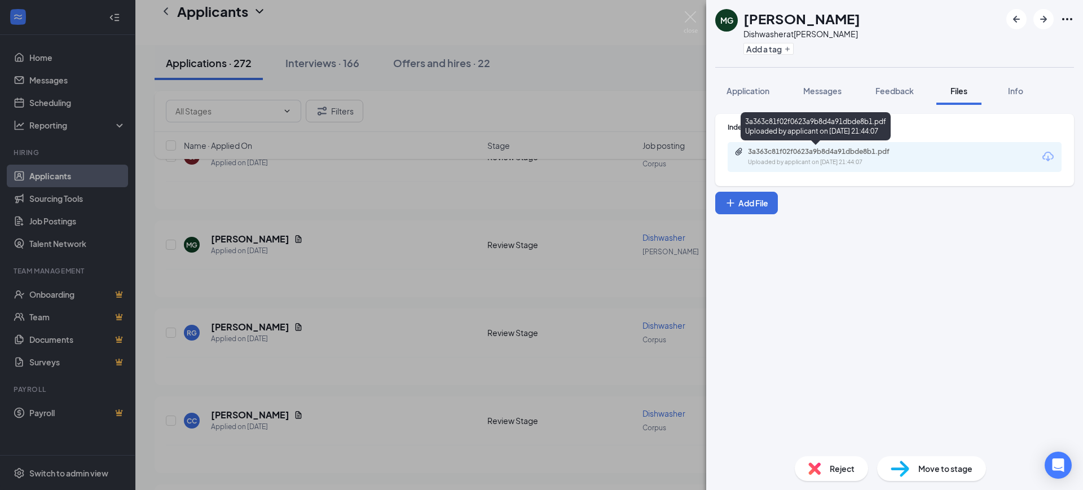
click at [904, 160] on div "Uploaded by applicant on [DATE] 21:44:07" at bounding box center [832, 162] width 169 height 9
click at [804, 450] on div "Reject Move to stage" at bounding box center [894, 468] width 377 height 43
click at [809, 461] on div "Reject" at bounding box center [831, 468] width 73 height 25
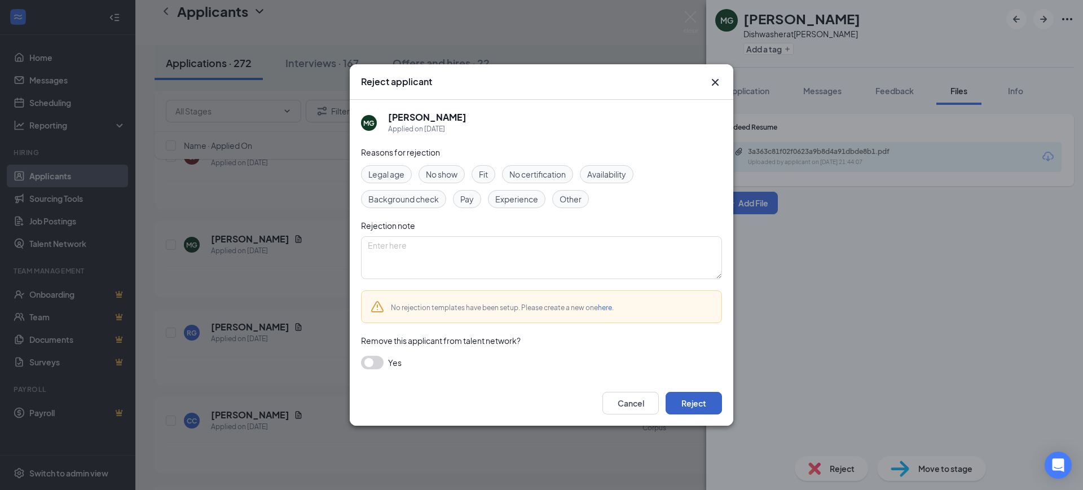
click at [713, 403] on button "Reject" at bounding box center [694, 403] width 56 height 23
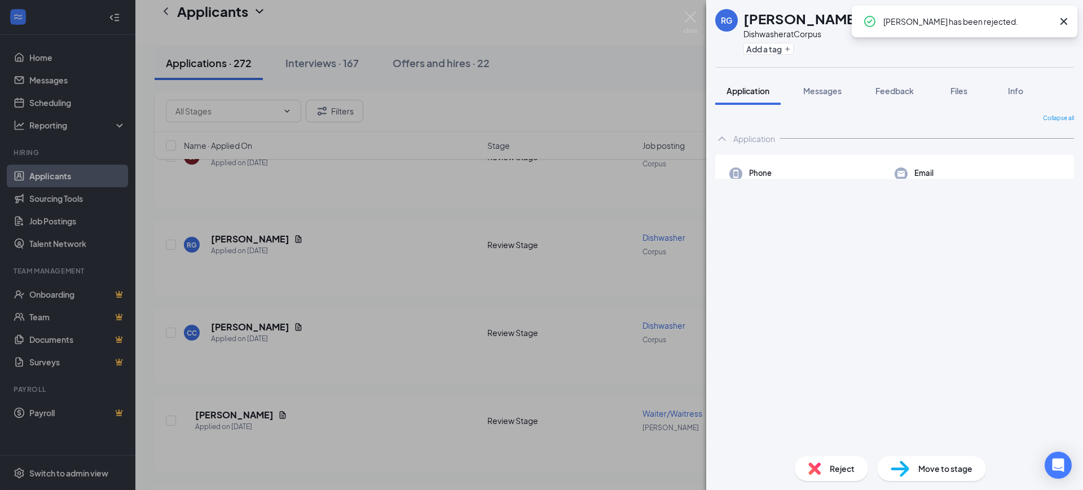
click at [412, 296] on div "RG [PERSON_NAME] Dishwasher at Corpus Add a tag Application Messages Feedback F…" at bounding box center [541, 245] width 1083 height 490
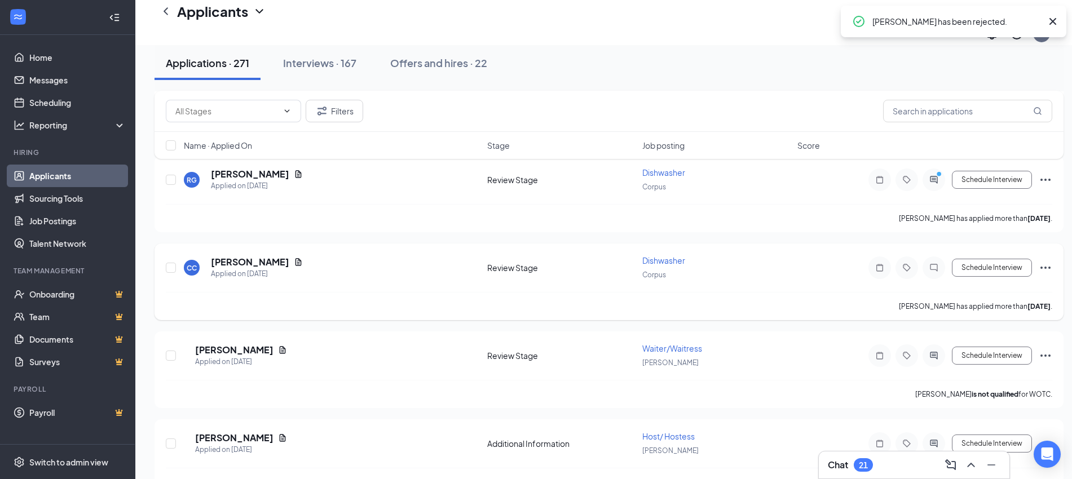
scroll to position [1128, 0]
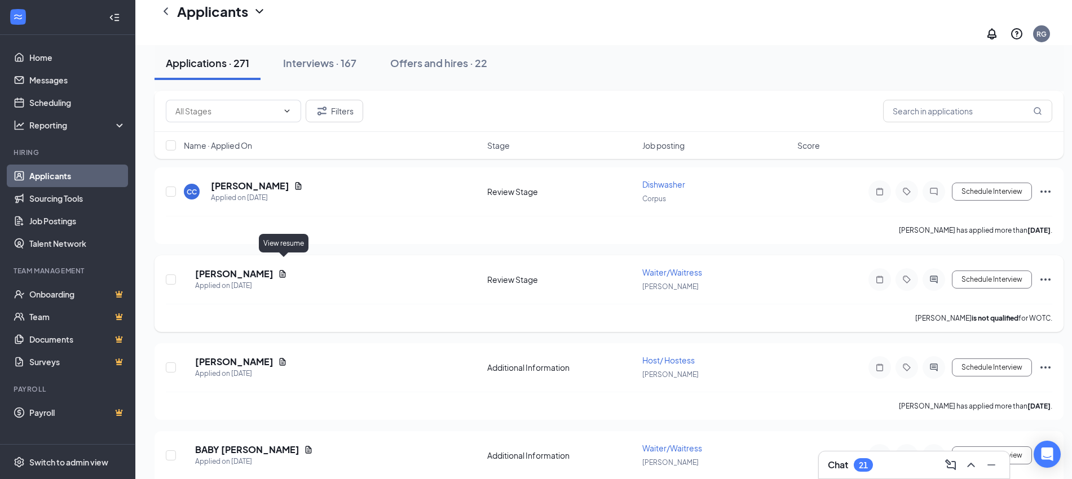
click at [285, 270] on icon "Document" at bounding box center [283, 273] width 6 height 7
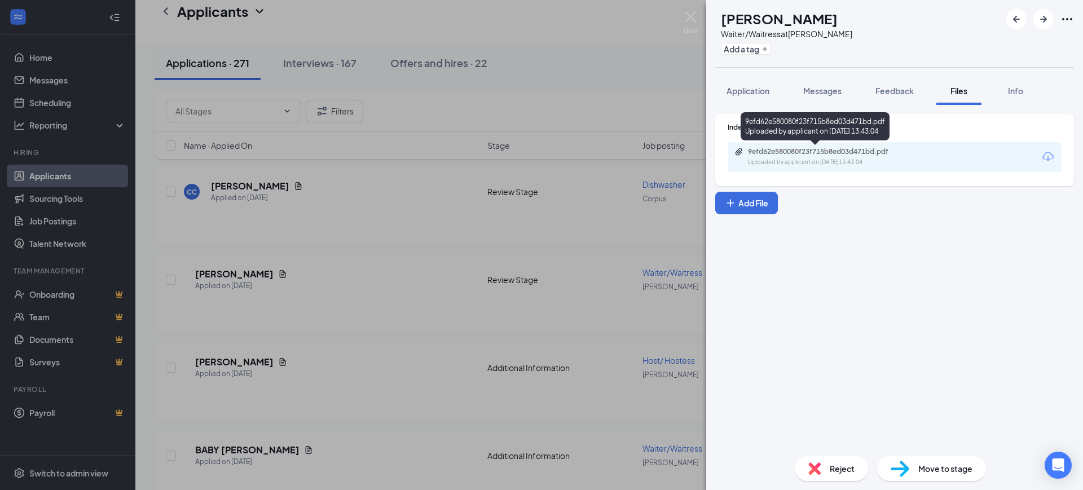
click at [824, 164] on div "Uploaded by applicant on [DATE] 13:43:04" at bounding box center [832, 162] width 169 height 9
click at [833, 470] on span "Reject" at bounding box center [842, 468] width 25 height 12
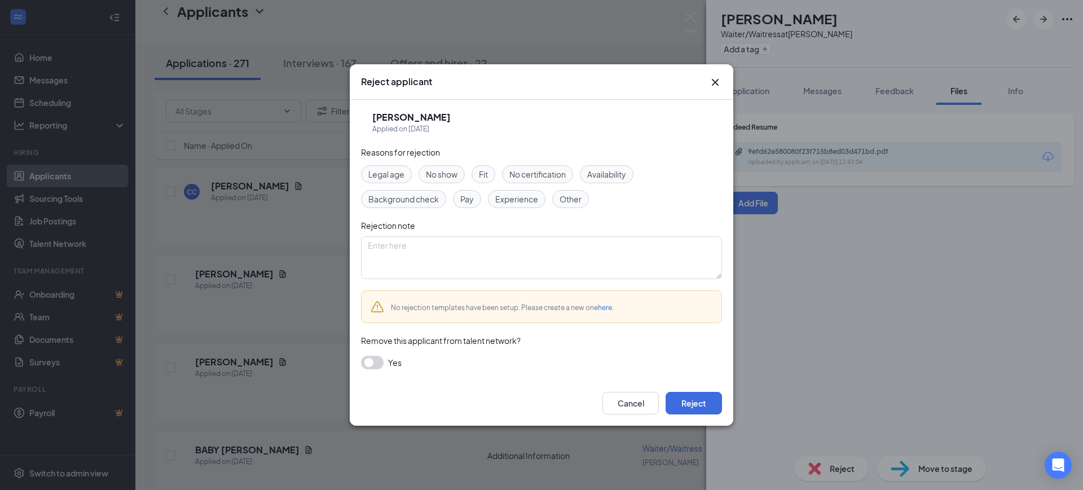
click at [707, 415] on div "Cancel Reject" at bounding box center [542, 403] width 384 height 45
click at [706, 411] on button "Reject" at bounding box center [694, 403] width 56 height 23
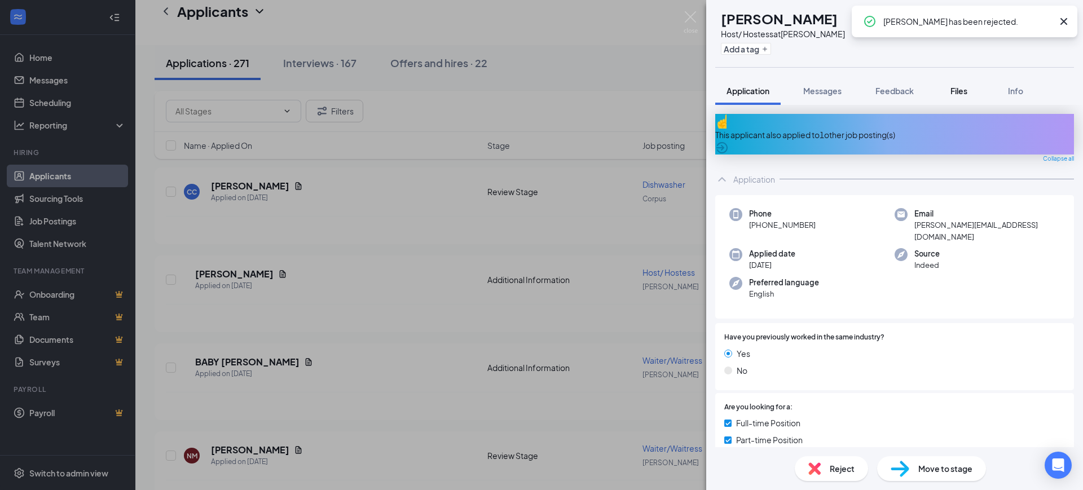
click at [951, 95] on span "Files" at bounding box center [958, 91] width 17 height 10
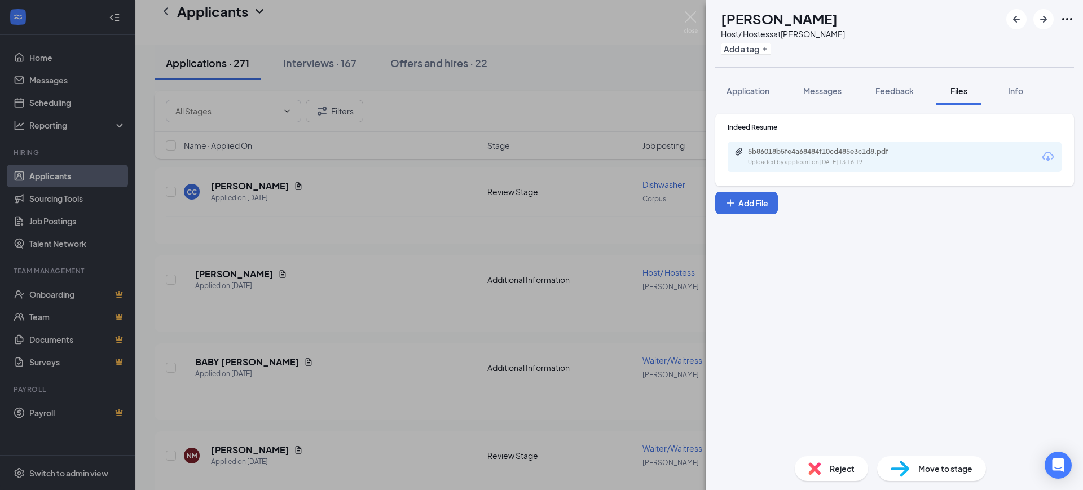
click at [810, 170] on div "5b86018b5fe4a68484f10cd485e3c1d8.pdf Uploaded by applicant on [DATE] 13:16:19" at bounding box center [895, 157] width 334 height 30
click at [813, 165] on div "Uploaded by applicant on [DATE] 13:16:19" at bounding box center [832, 162] width 169 height 9
click at [493, 331] on div "AM [PERSON_NAME] Host/ Hostess at [PERSON_NAME] Add a tag Application Messages …" at bounding box center [541, 245] width 1083 height 490
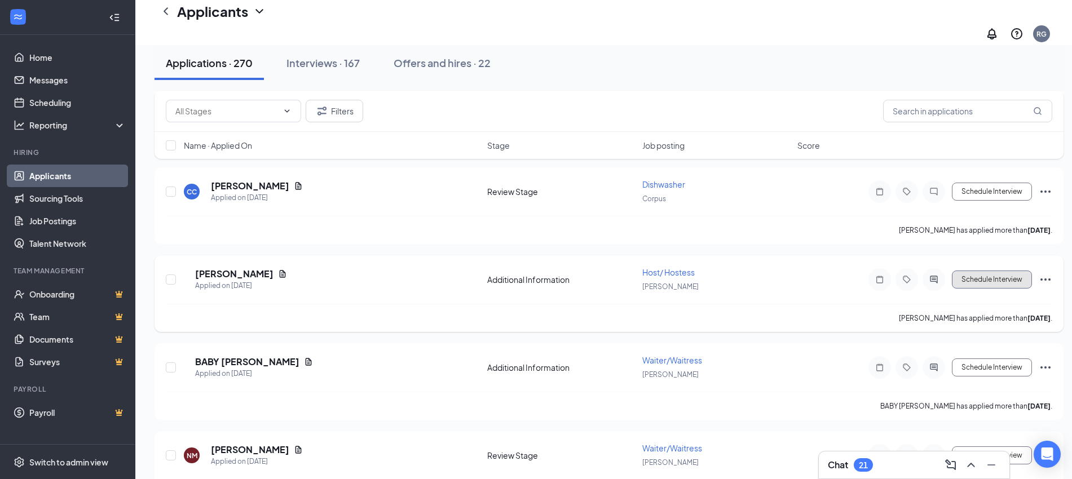
click at [979, 271] on button "Schedule Interview" at bounding box center [992, 280] width 80 height 18
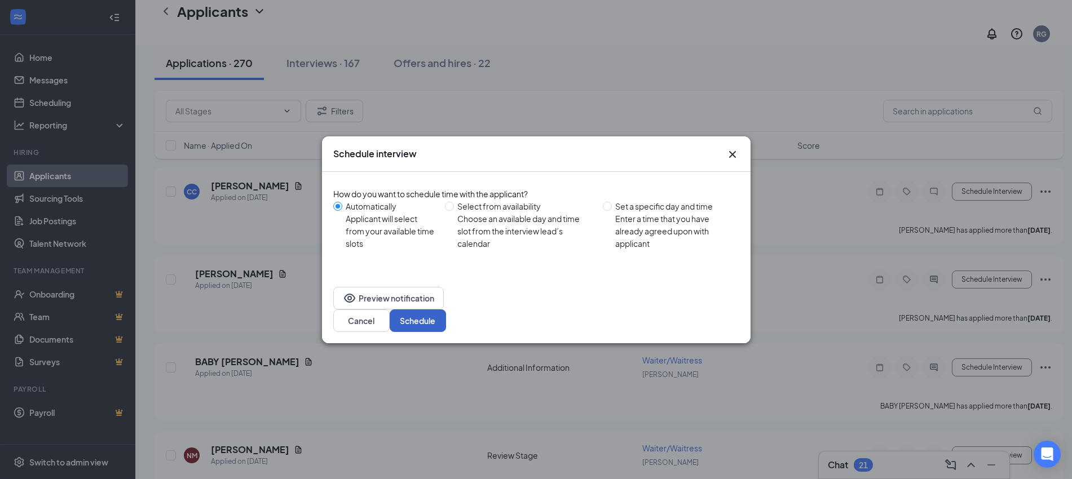
click at [446, 310] on button "Schedule" at bounding box center [418, 321] width 56 height 23
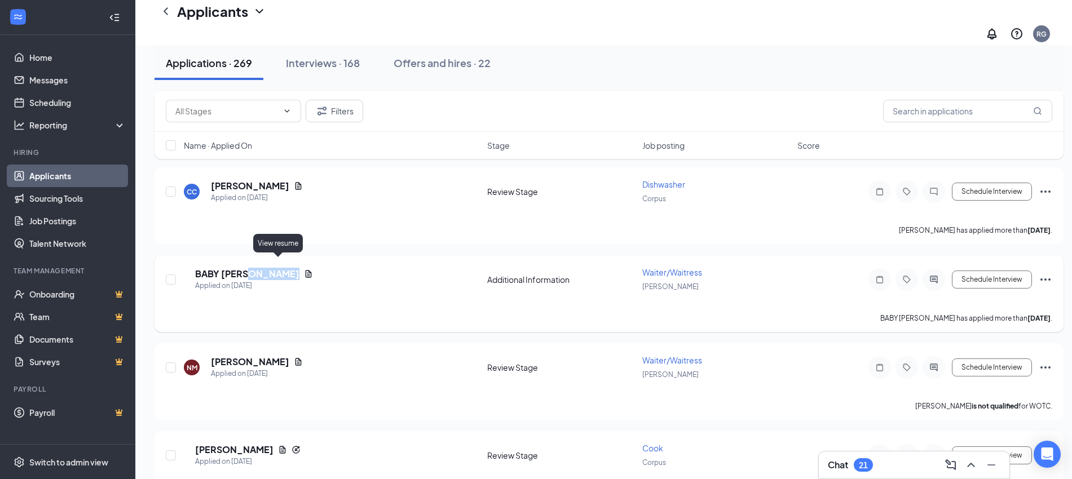
click at [304, 270] on icon "Document" at bounding box center [308, 274] width 9 height 9
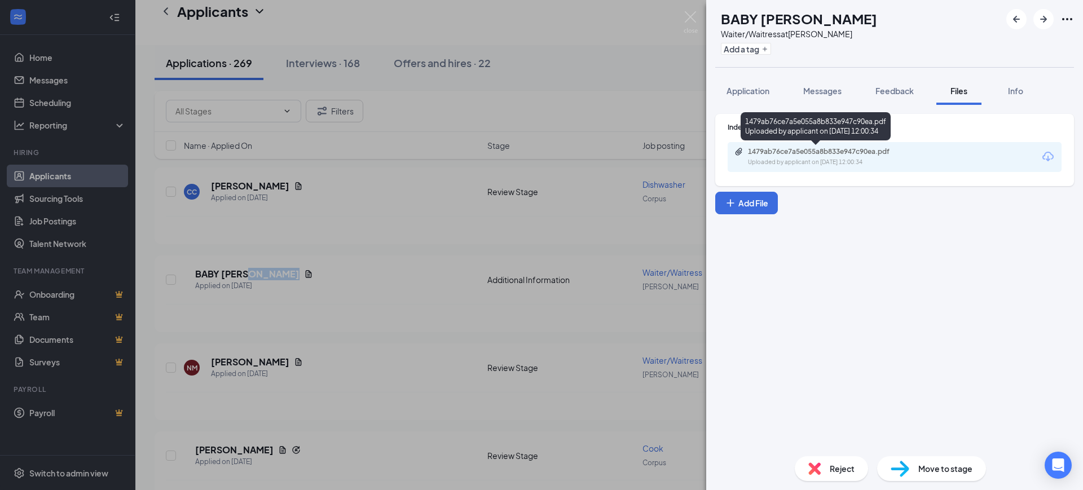
click at [834, 151] on div "1479ab76ce7a5e055a8b833e947c90ea.pdf" at bounding box center [827, 151] width 158 height 9
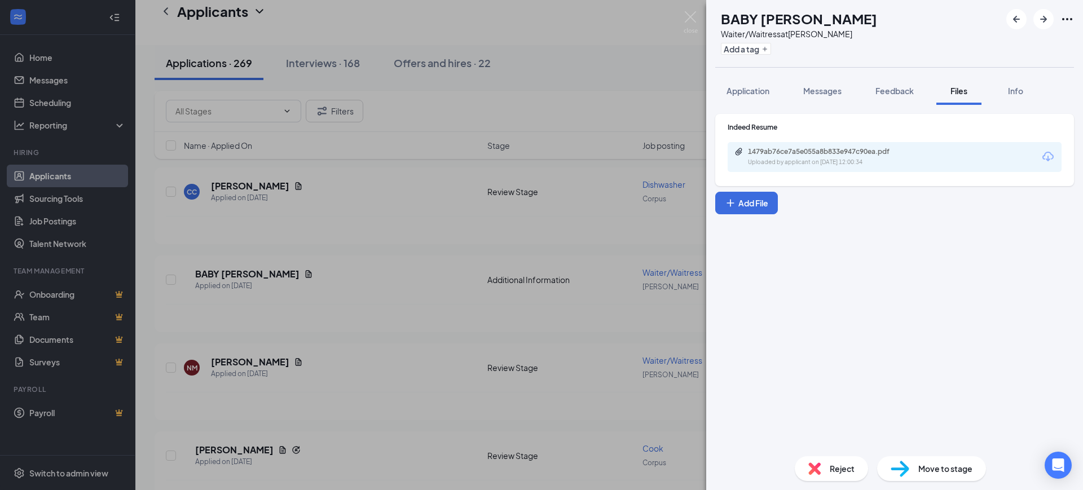
click at [825, 465] on div "Reject" at bounding box center [831, 468] width 73 height 25
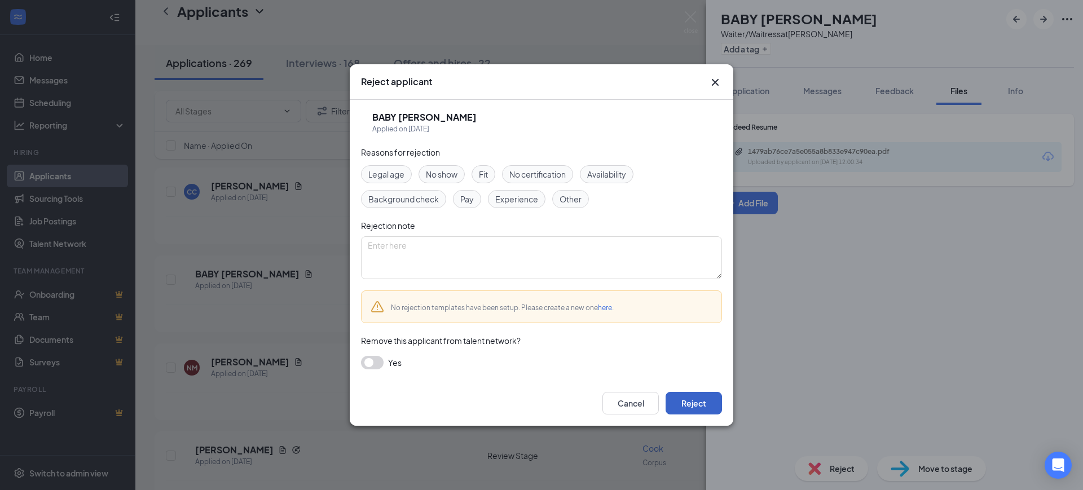
click at [704, 406] on button "Reject" at bounding box center [694, 403] width 56 height 23
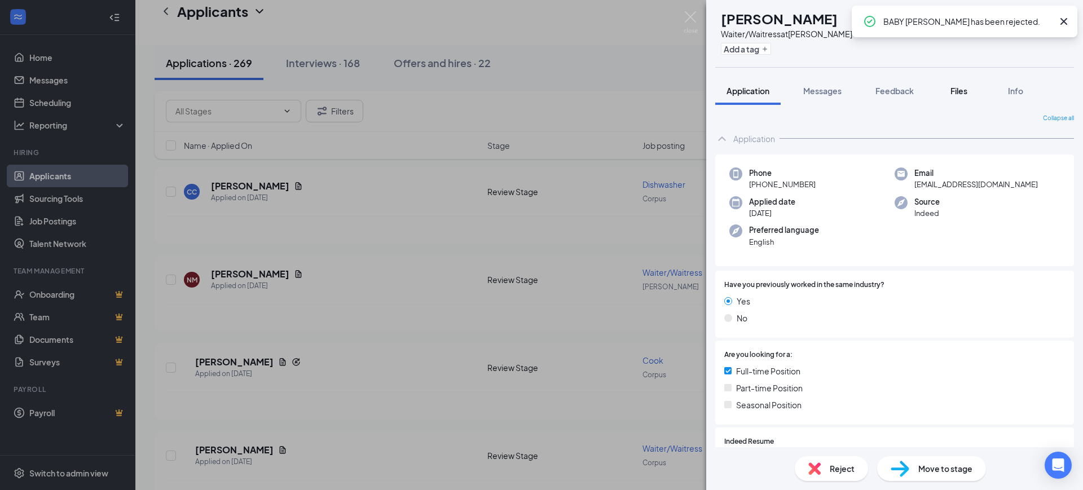
click at [950, 89] on div "Files" at bounding box center [959, 90] width 23 height 11
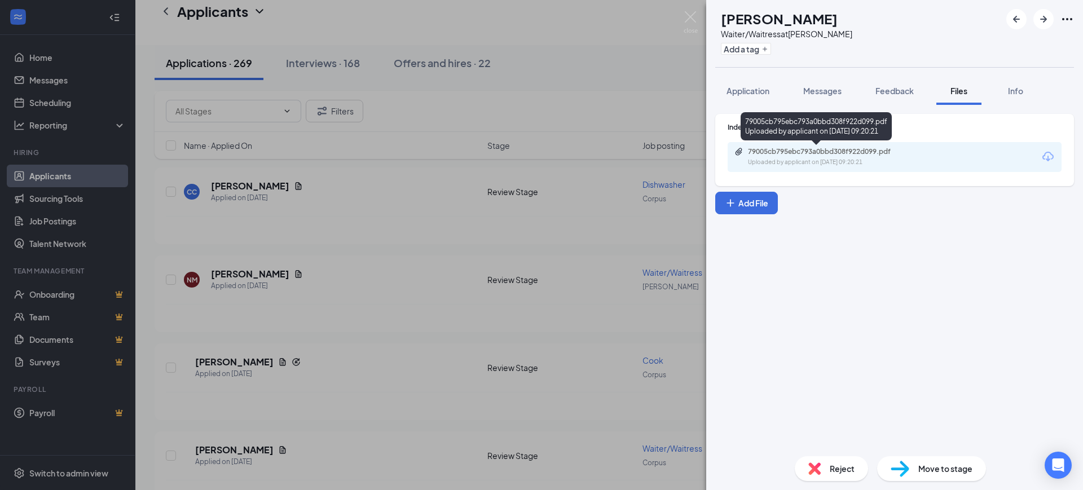
click at [800, 157] on div "79005cb795ebc793a0bbd308f922d099.pdf Uploaded by applicant on [DATE] 09:20:21" at bounding box center [825, 157] width 183 height 20
click at [503, 290] on div "NM [PERSON_NAME]/Waitress at [GEOGRAPHIC_DATA] Add a tag Application Messages F…" at bounding box center [541, 245] width 1083 height 490
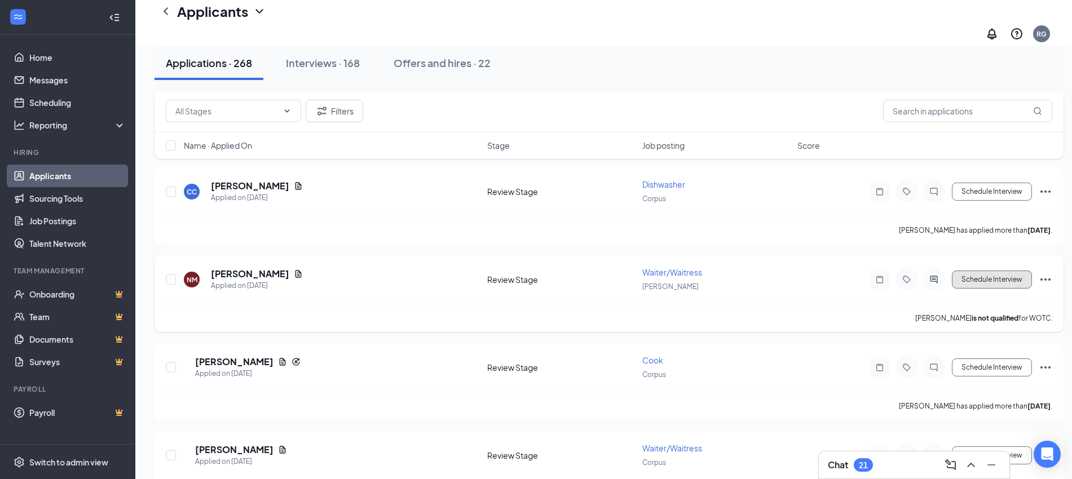
click at [988, 271] on button "Schedule Interview" at bounding box center [992, 280] width 80 height 18
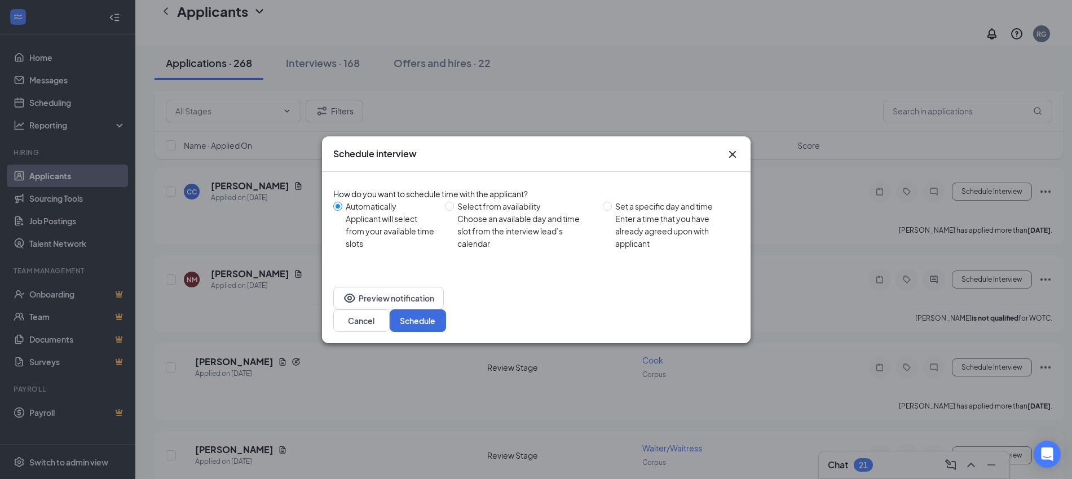
click at [714, 276] on div "How do you want to schedule time with the applicant? Automatically Applicant wi…" at bounding box center [536, 224] width 406 height 104
click at [446, 314] on button "Schedule" at bounding box center [418, 321] width 56 height 23
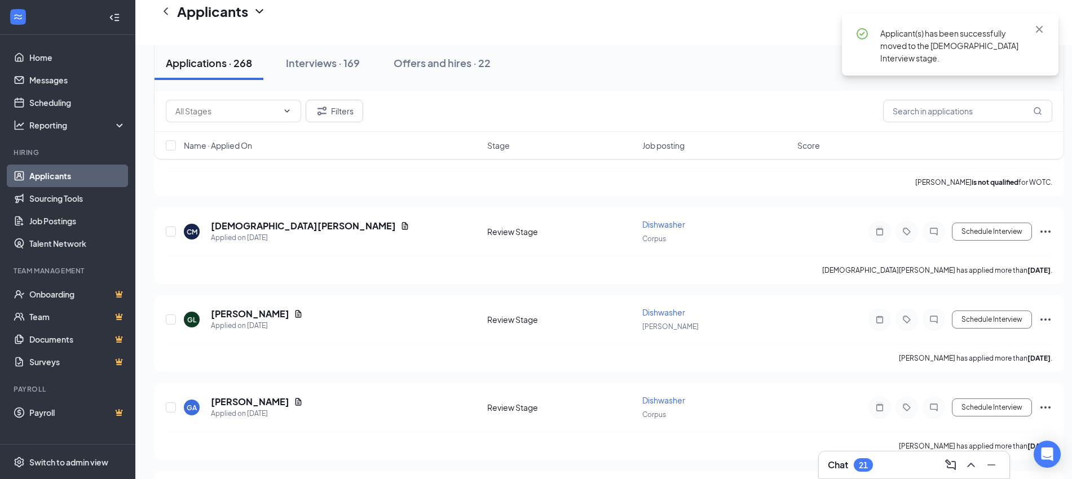
scroll to position [1551, 0]
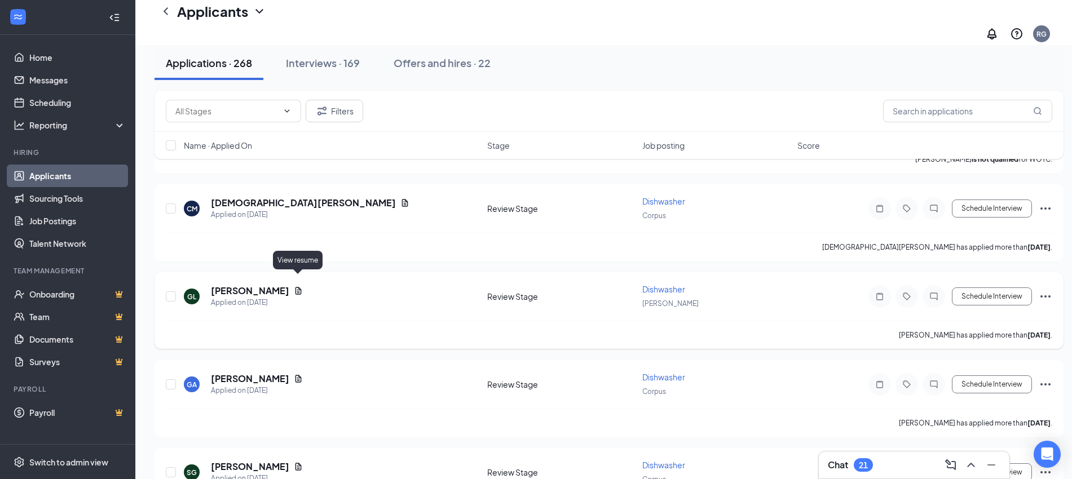
click at [299, 287] on icon "Document" at bounding box center [298, 291] width 9 height 9
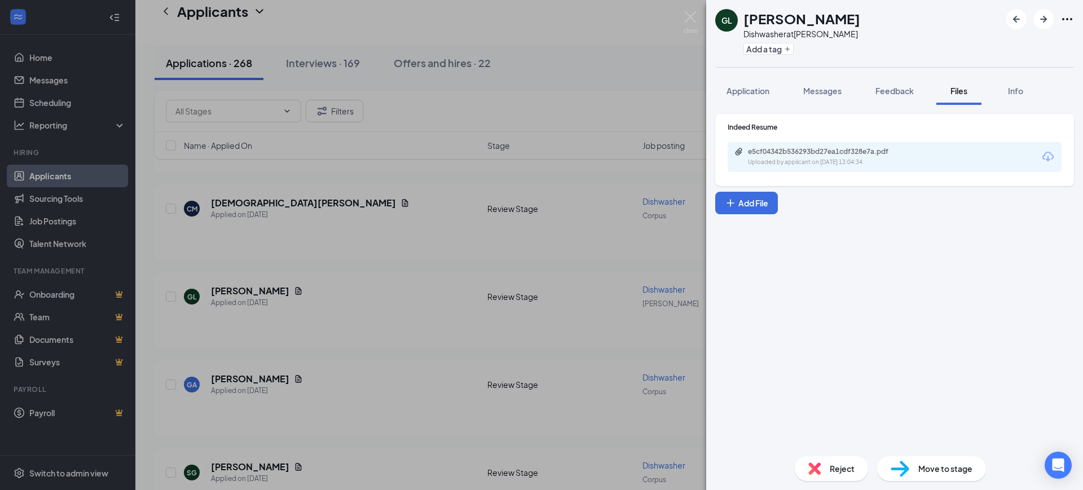
click at [804, 167] on div "e5cf04342b536293bd27ea1cdf328e7a.pdf Uploaded by applicant on [DATE] 13:04:34" at bounding box center [895, 157] width 334 height 30
click at [813, 158] on div "Uploaded by applicant on [DATE] 13:04:34" at bounding box center [832, 162] width 169 height 9
click at [829, 476] on div "Reject" at bounding box center [831, 468] width 73 height 25
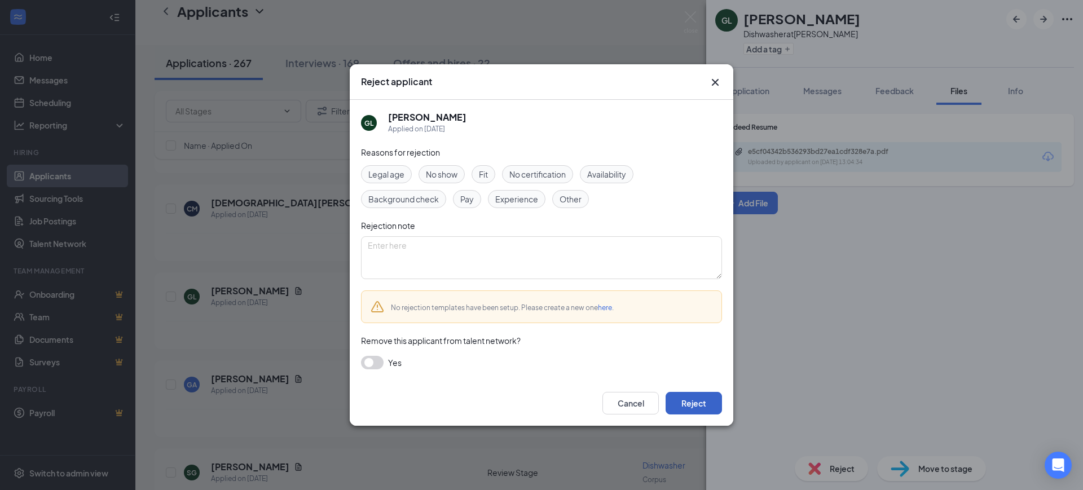
click at [689, 399] on button "Reject" at bounding box center [694, 403] width 56 height 23
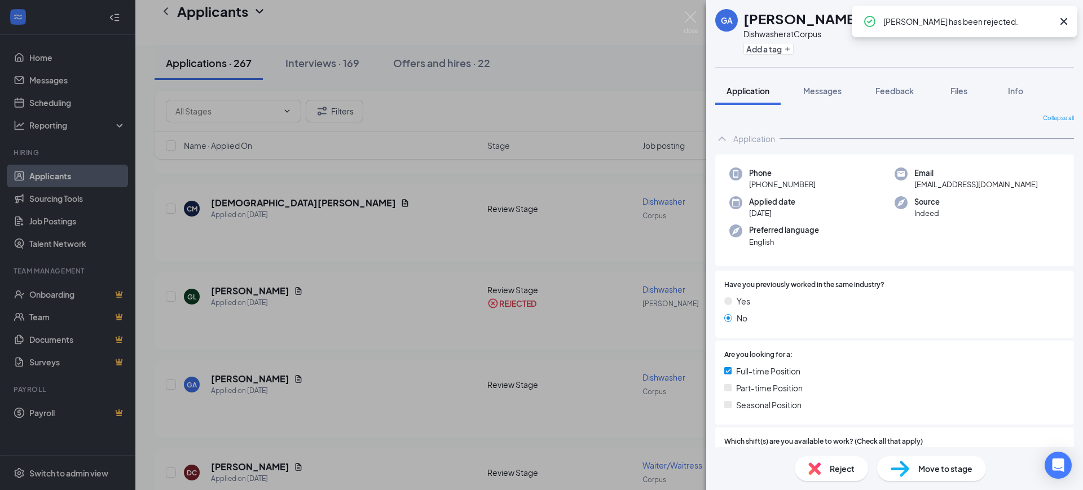
click at [342, 219] on div "GA [PERSON_NAME] Dishwasher at Corpus Add a tag Application Messages Feedback F…" at bounding box center [541, 245] width 1083 height 490
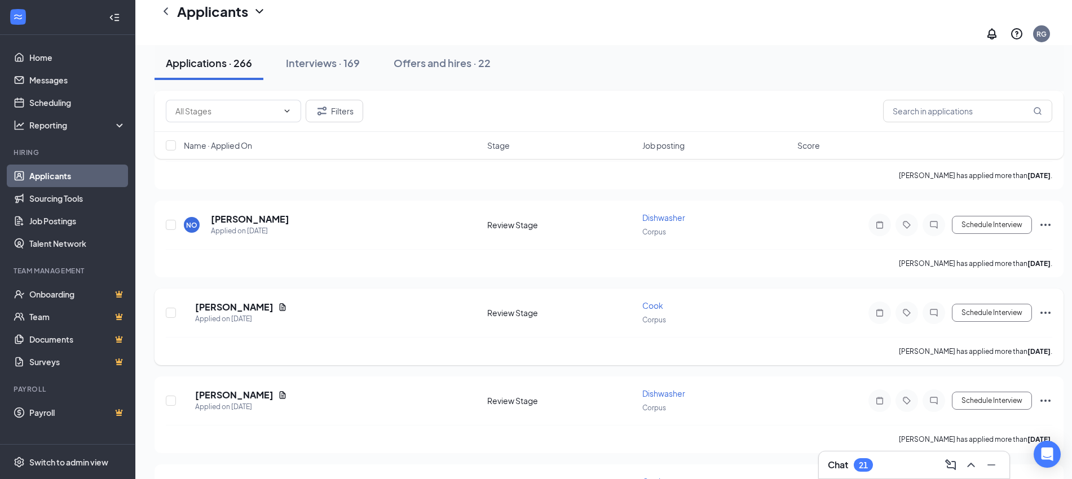
scroll to position [1969, 0]
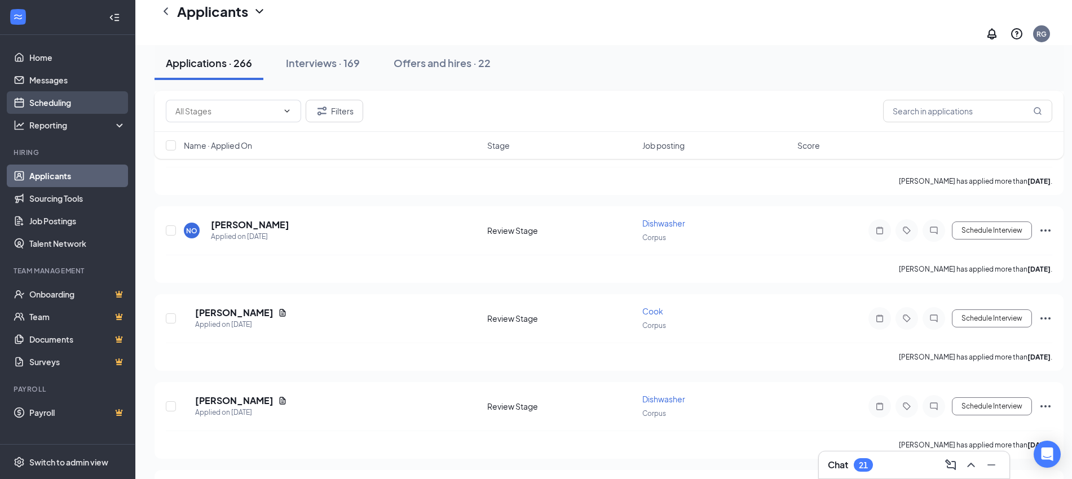
click at [49, 104] on link "Scheduling" at bounding box center [77, 102] width 96 height 23
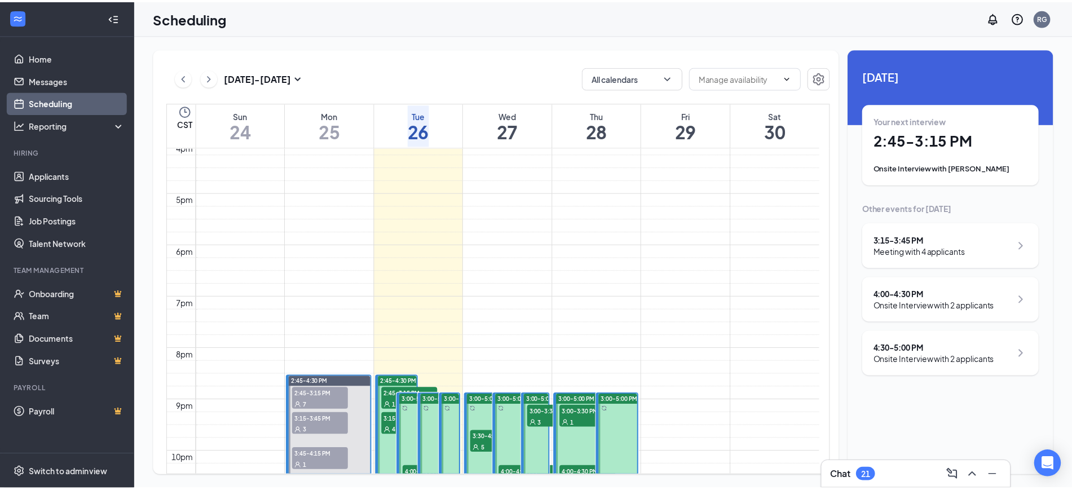
scroll to position [977, 0]
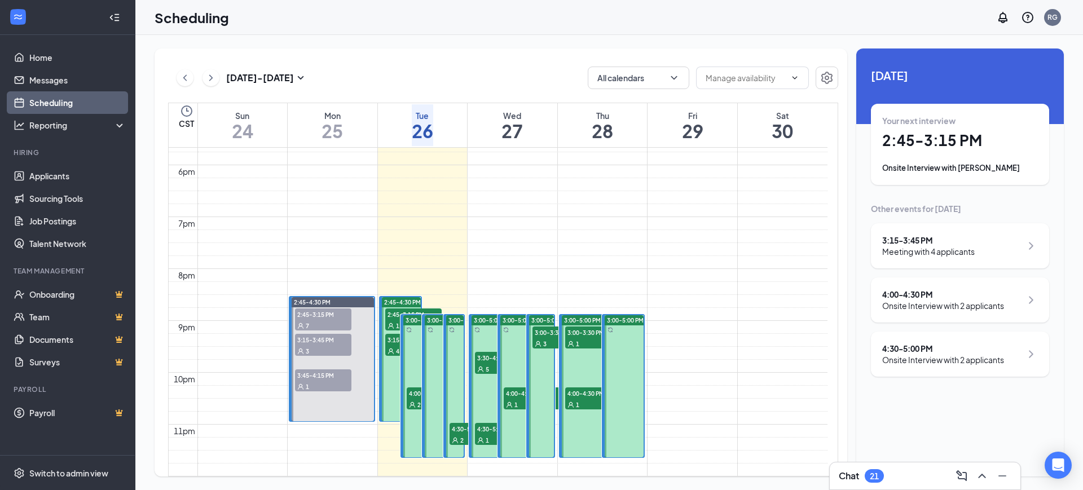
click at [393, 320] on div "1" at bounding box center [413, 325] width 56 height 11
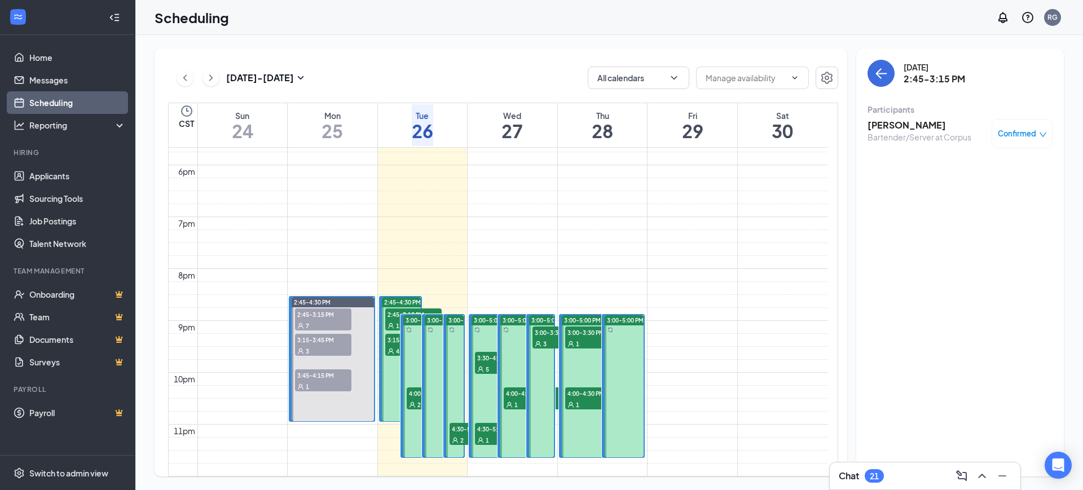
click at [391, 334] on span "3:15-3:45 PM" at bounding box center [413, 339] width 56 height 11
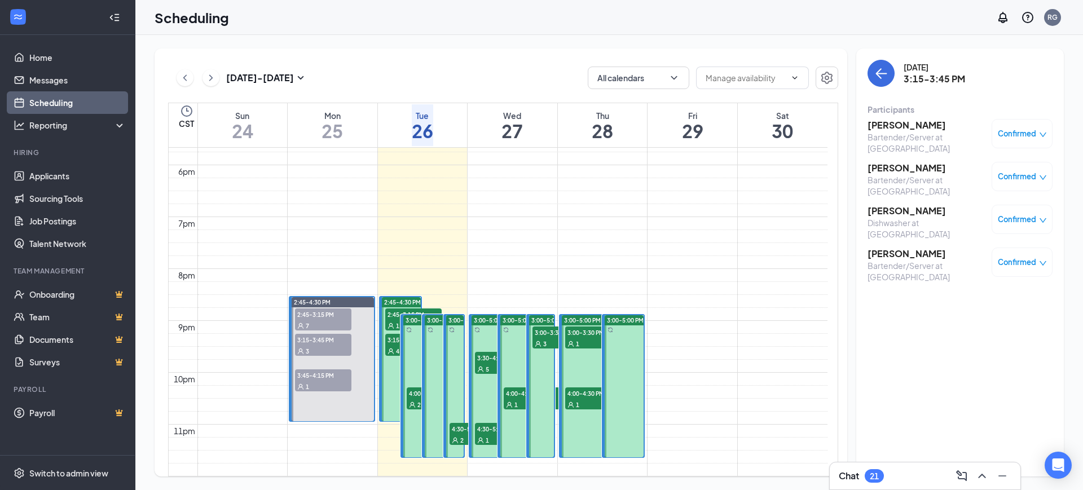
click at [415, 399] on div "2" at bounding box center [435, 404] width 56 height 11
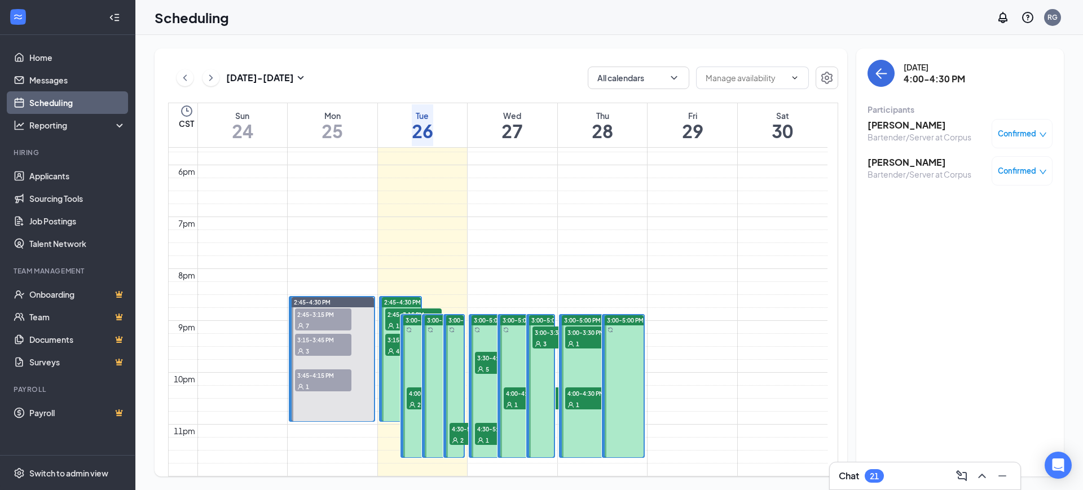
click at [455, 437] on icon "User" at bounding box center [455, 440] width 7 height 7
click at [483, 434] on div "1" at bounding box center [503, 439] width 56 height 11
click at [480, 363] on div "5" at bounding box center [503, 368] width 56 height 11
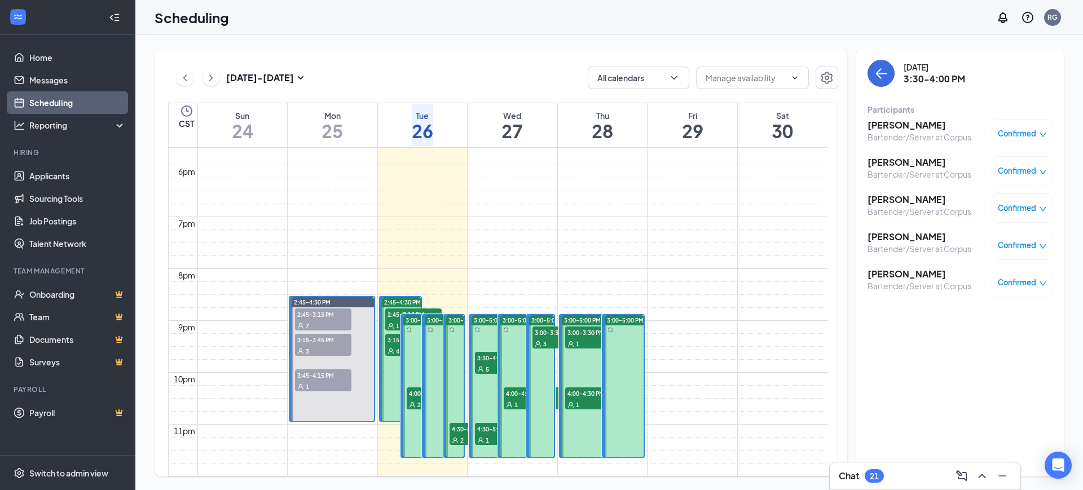
click at [517, 387] on span "4:00-4:30 PM" at bounding box center [532, 392] width 56 height 11
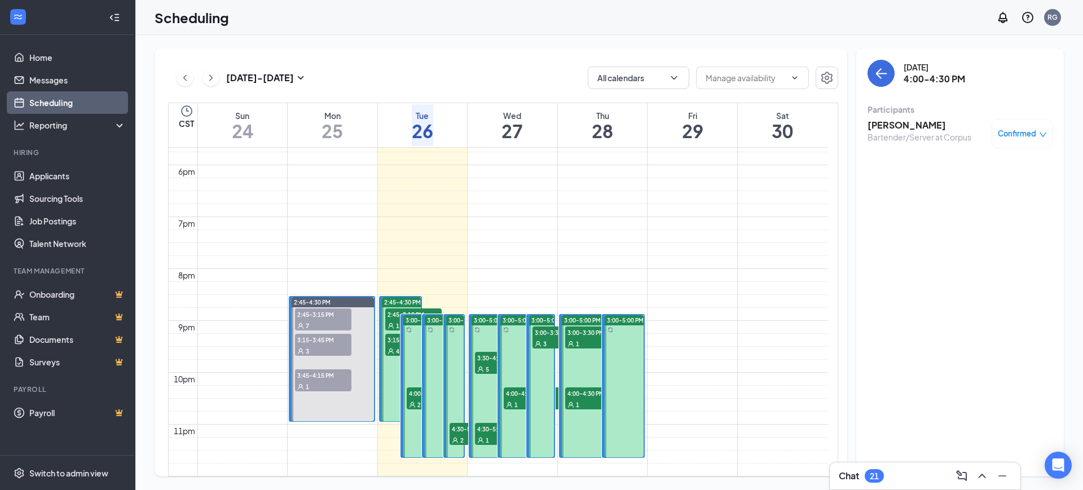
click at [543, 340] on span "3" at bounding box center [544, 344] width 3 height 8
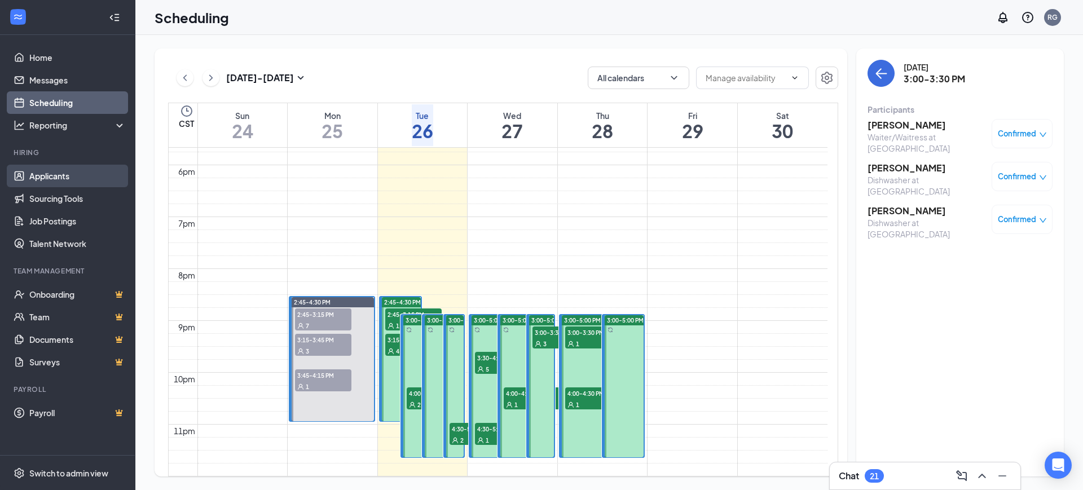
click at [64, 179] on link "Applicants" at bounding box center [77, 176] width 96 height 23
